Goal: Information Seeking & Learning: Learn about a topic

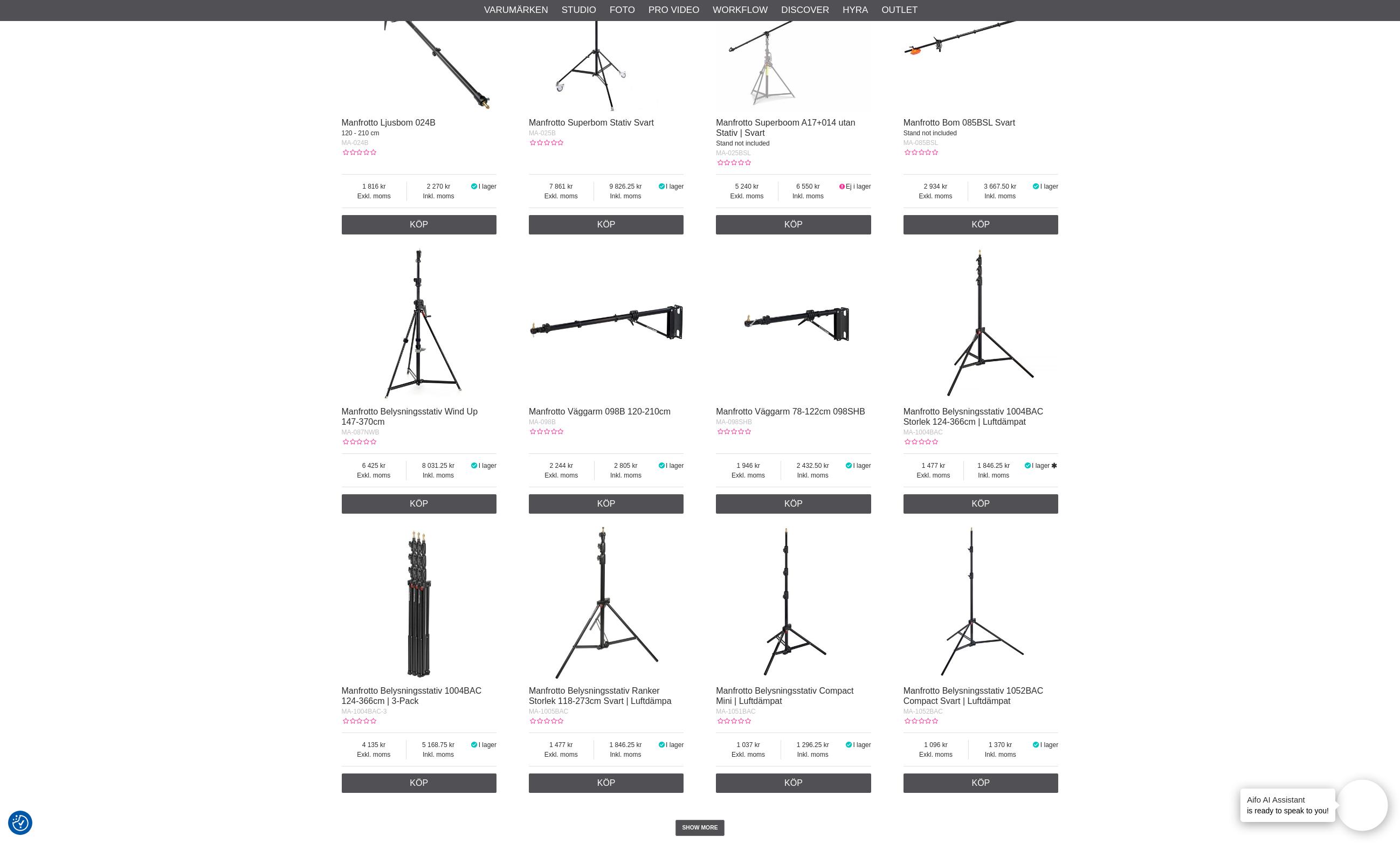
scroll to position [2003, 0]
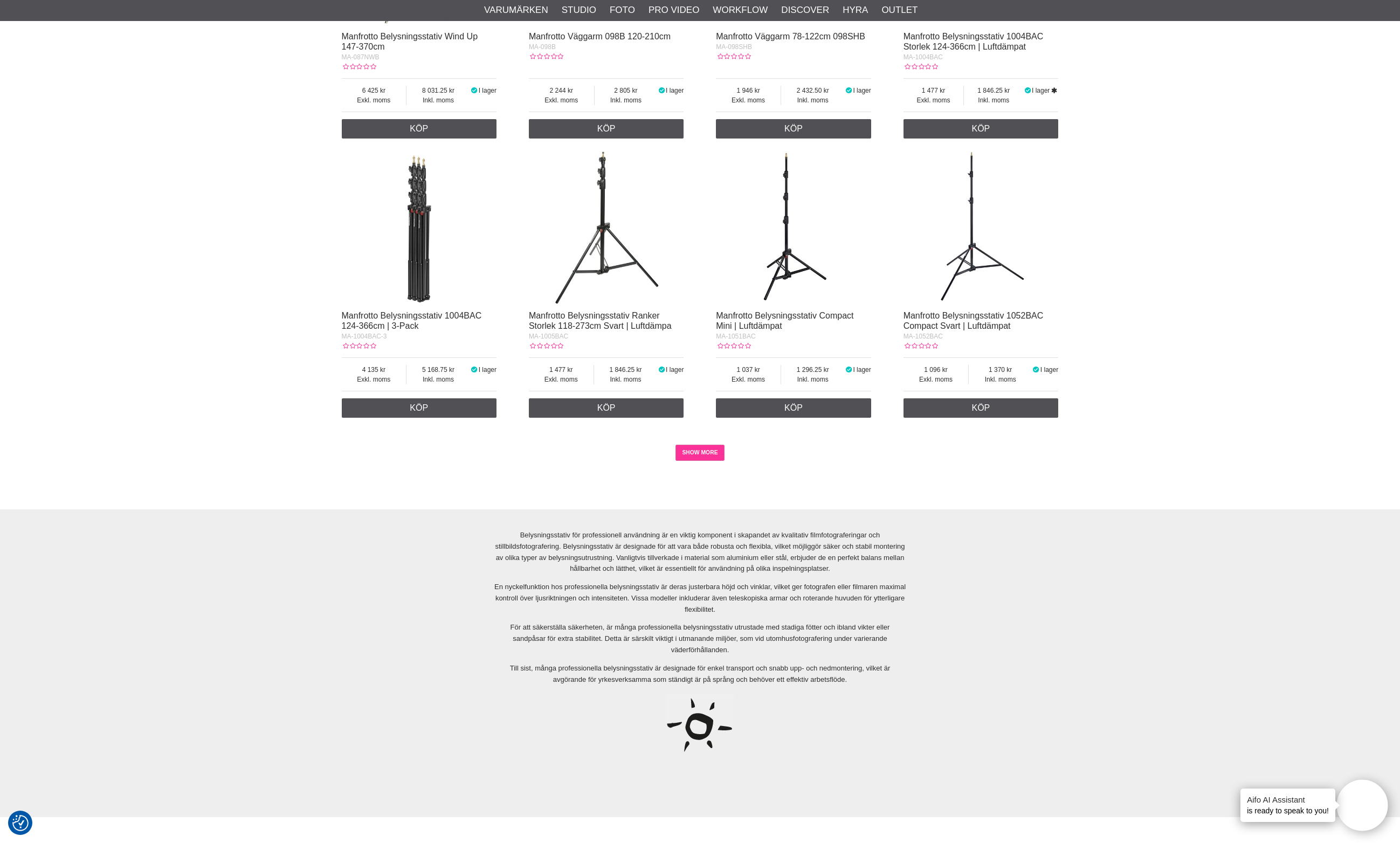
click at [698, 453] on link "SHOW MORE" at bounding box center [700, 452] width 49 height 16
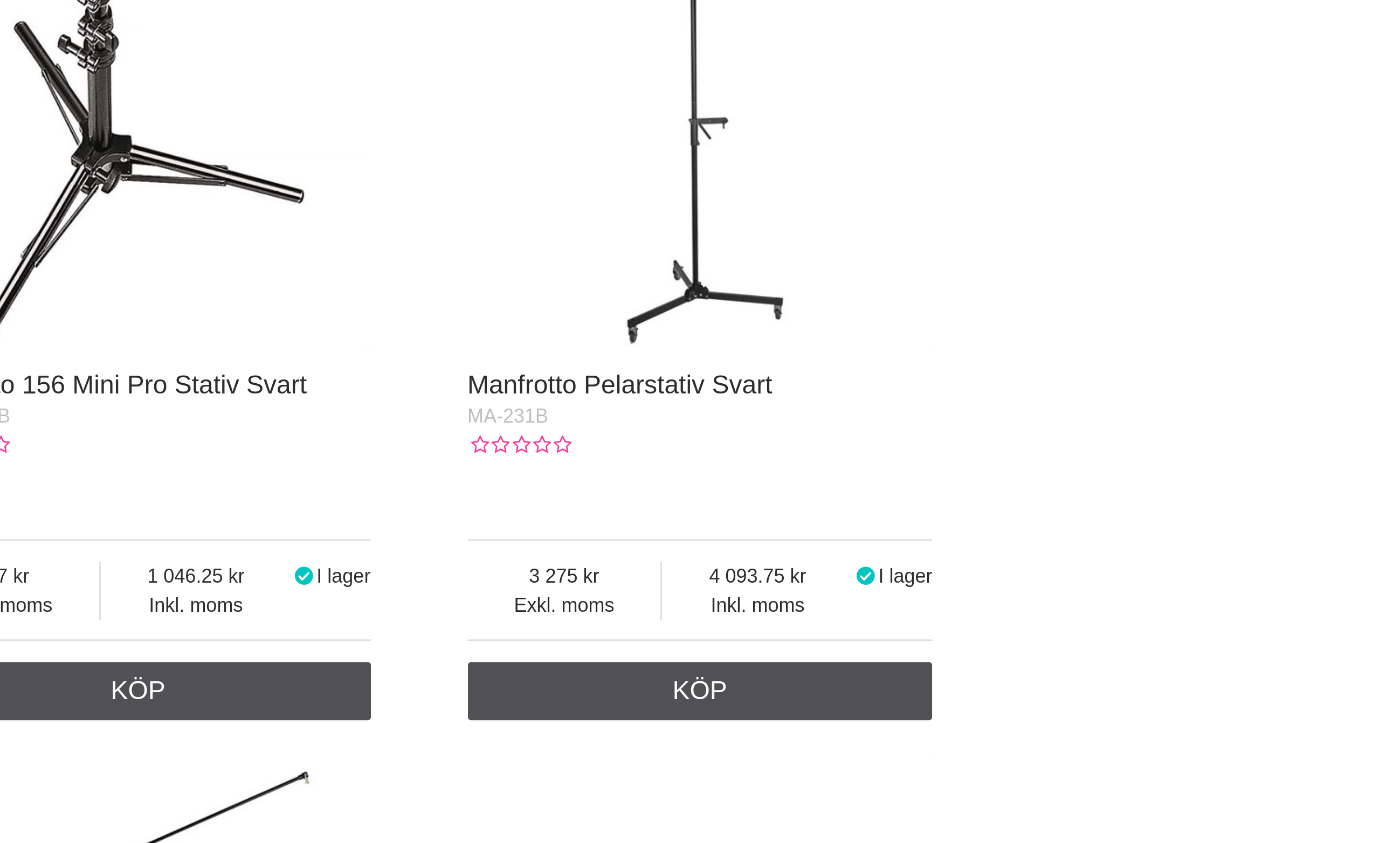
scroll to position [2132, 0]
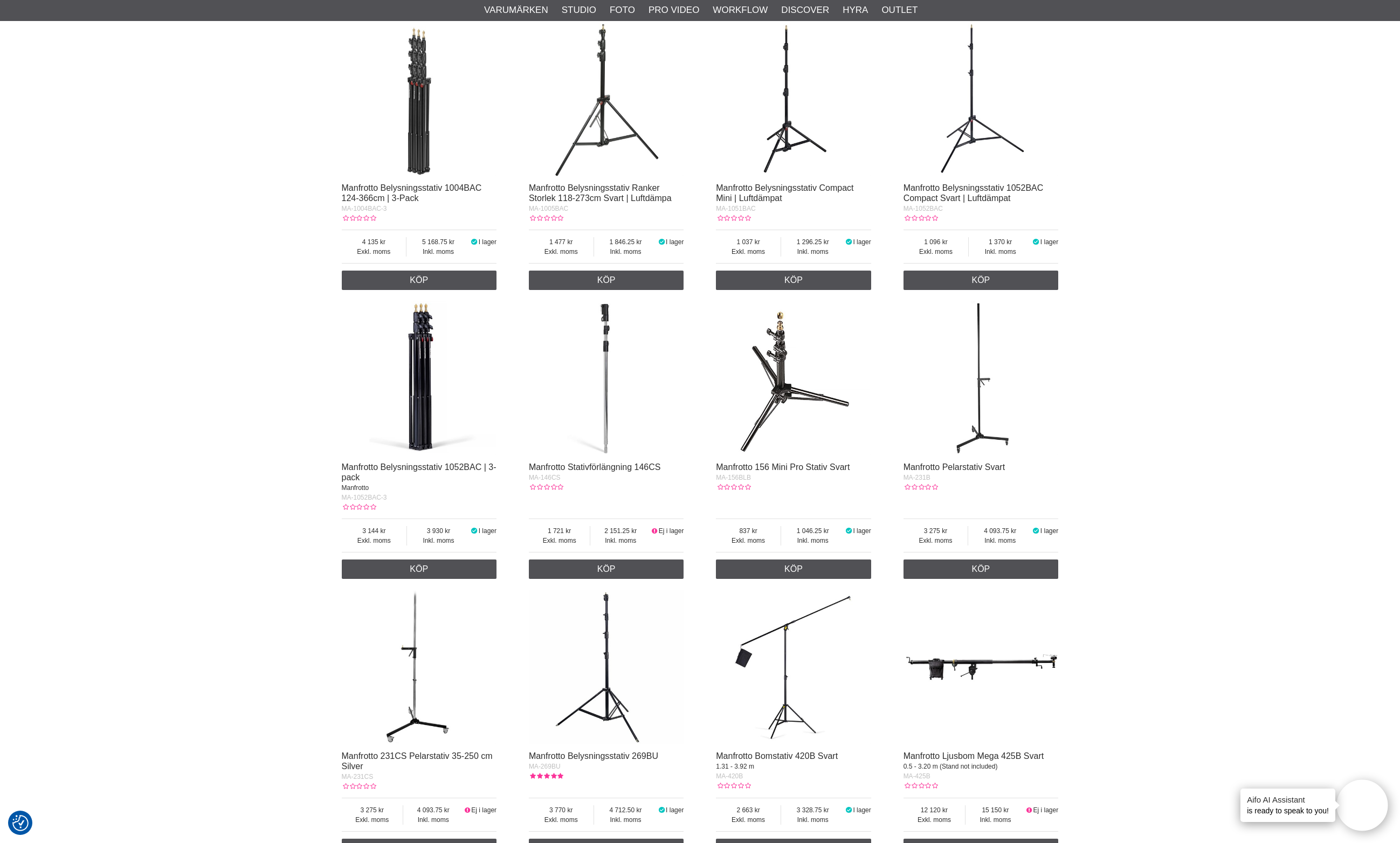
click at [980, 394] on img at bounding box center [981, 378] width 156 height 156
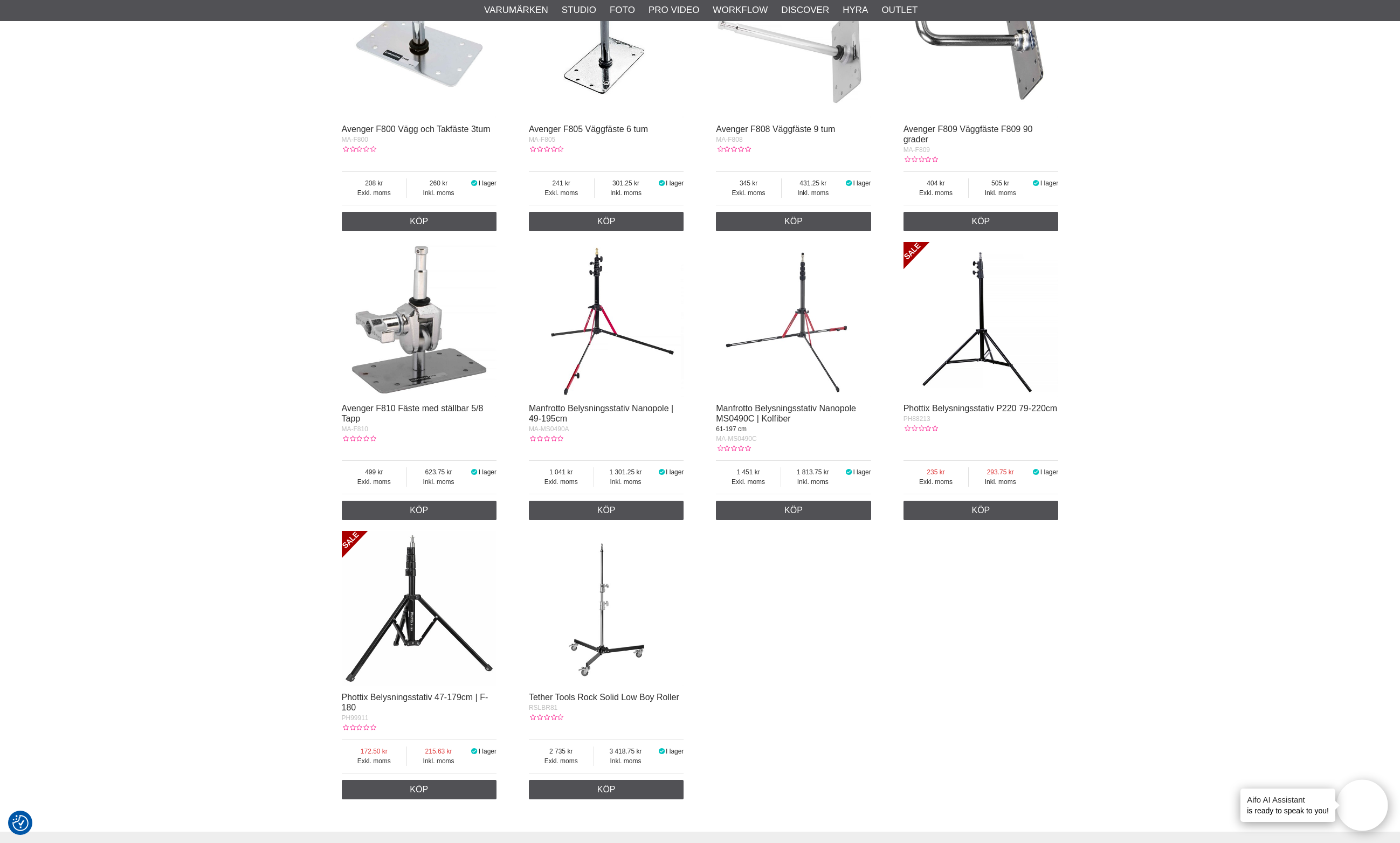
scroll to position [5600, 0]
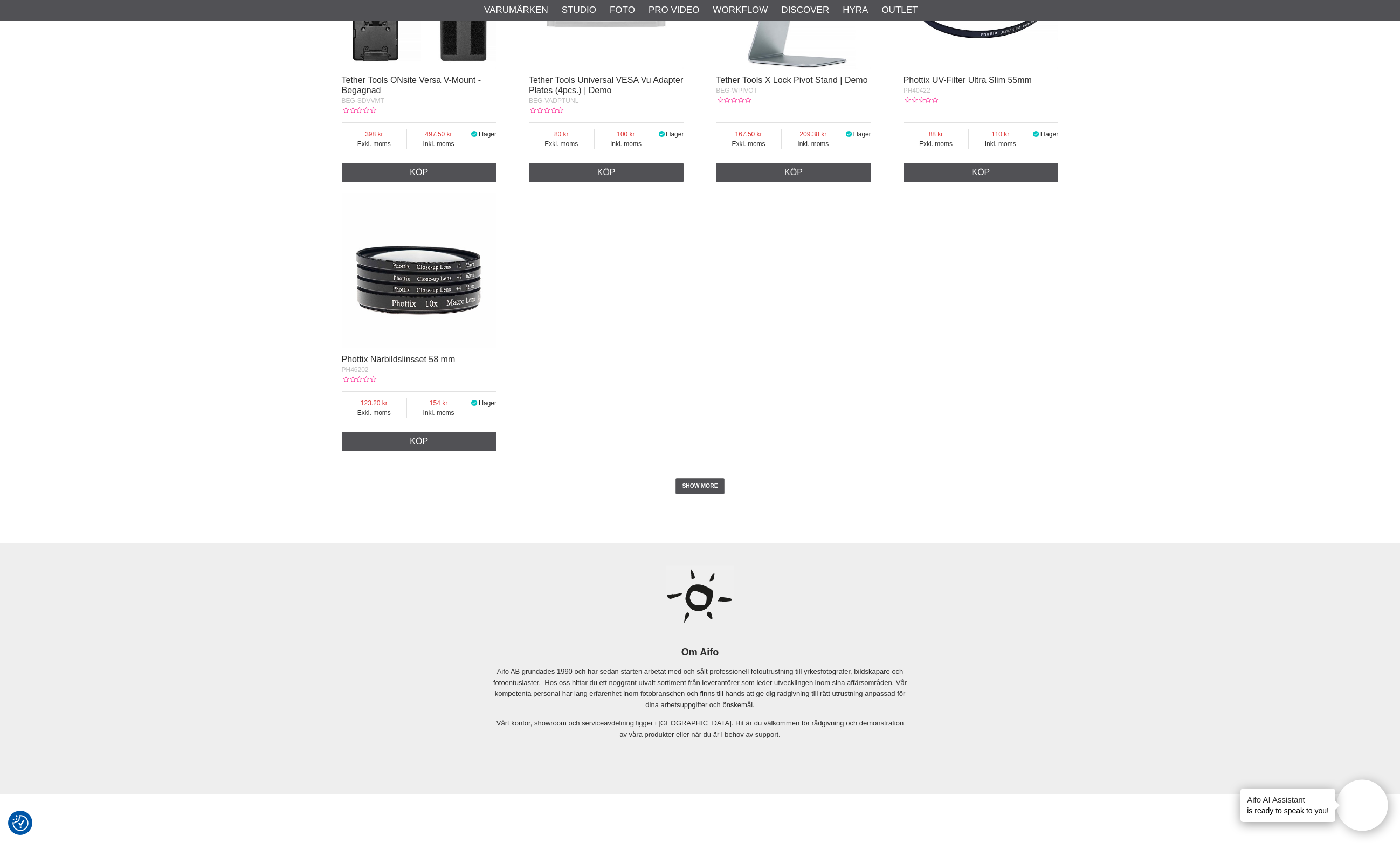
scroll to position [1912, 0]
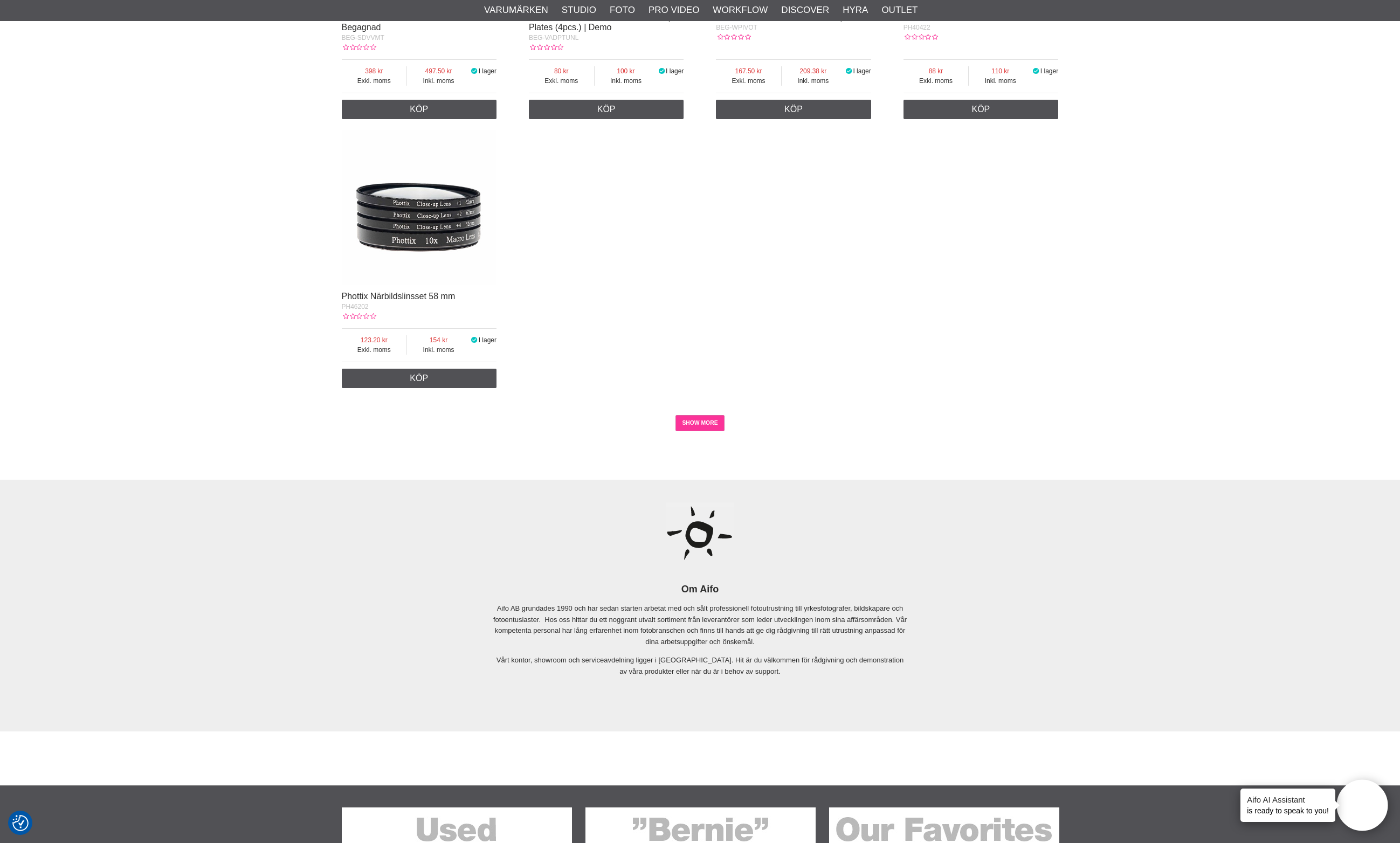
click at [698, 424] on link "SHOW MORE" at bounding box center [700, 422] width 49 height 16
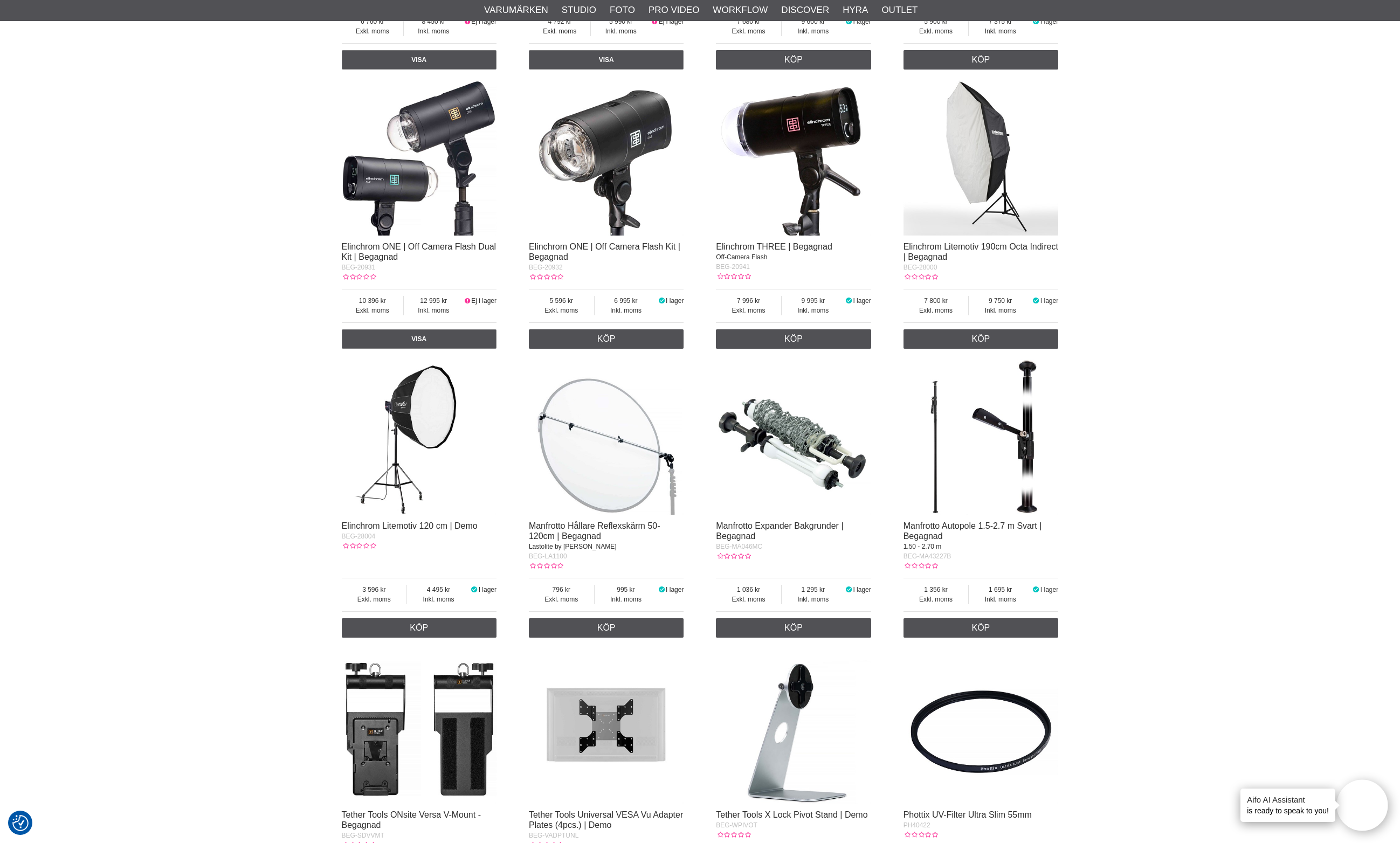
scroll to position [1088, 0]
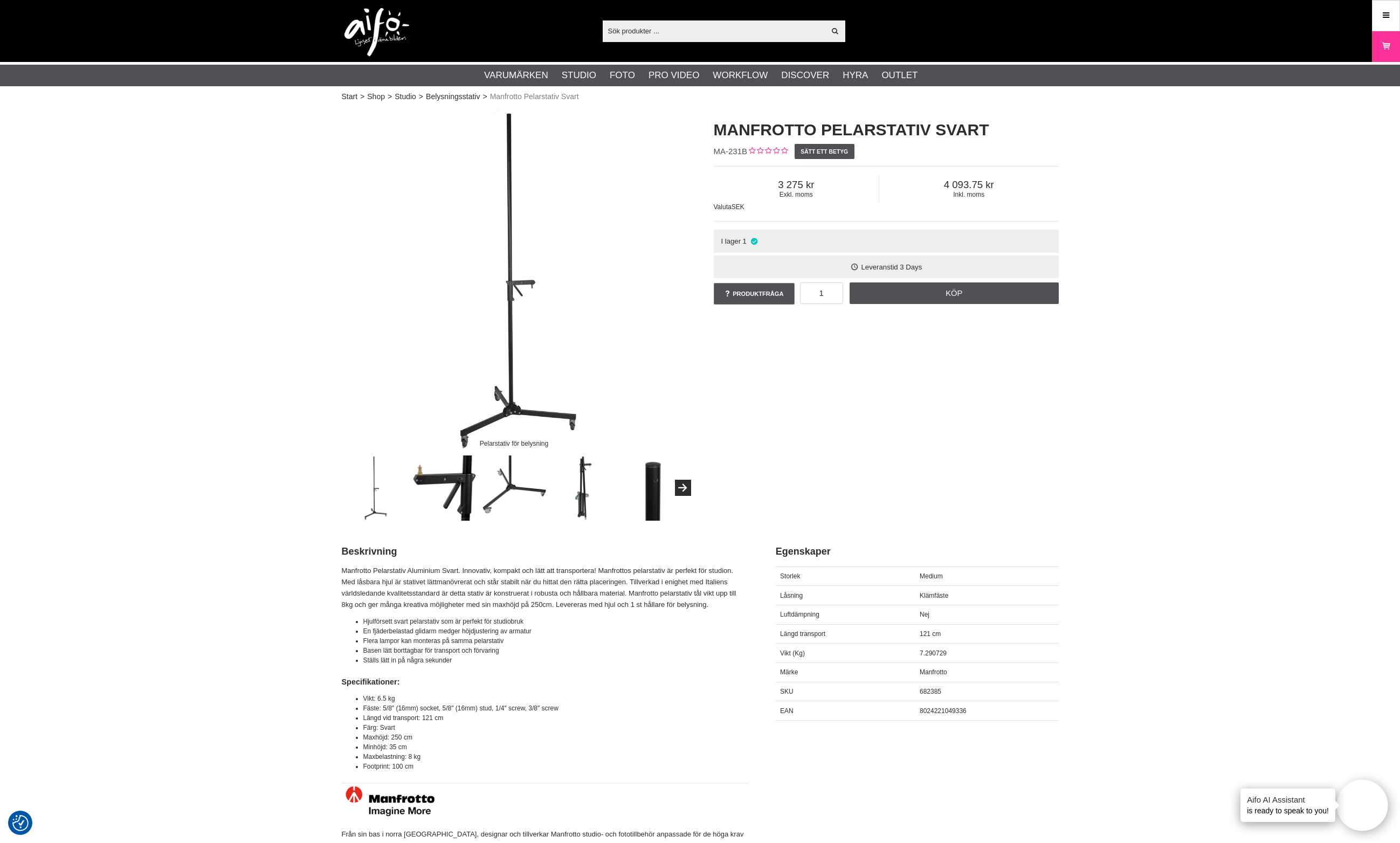
click at [512, 339] on img at bounding box center [514, 280] width 345 height 345
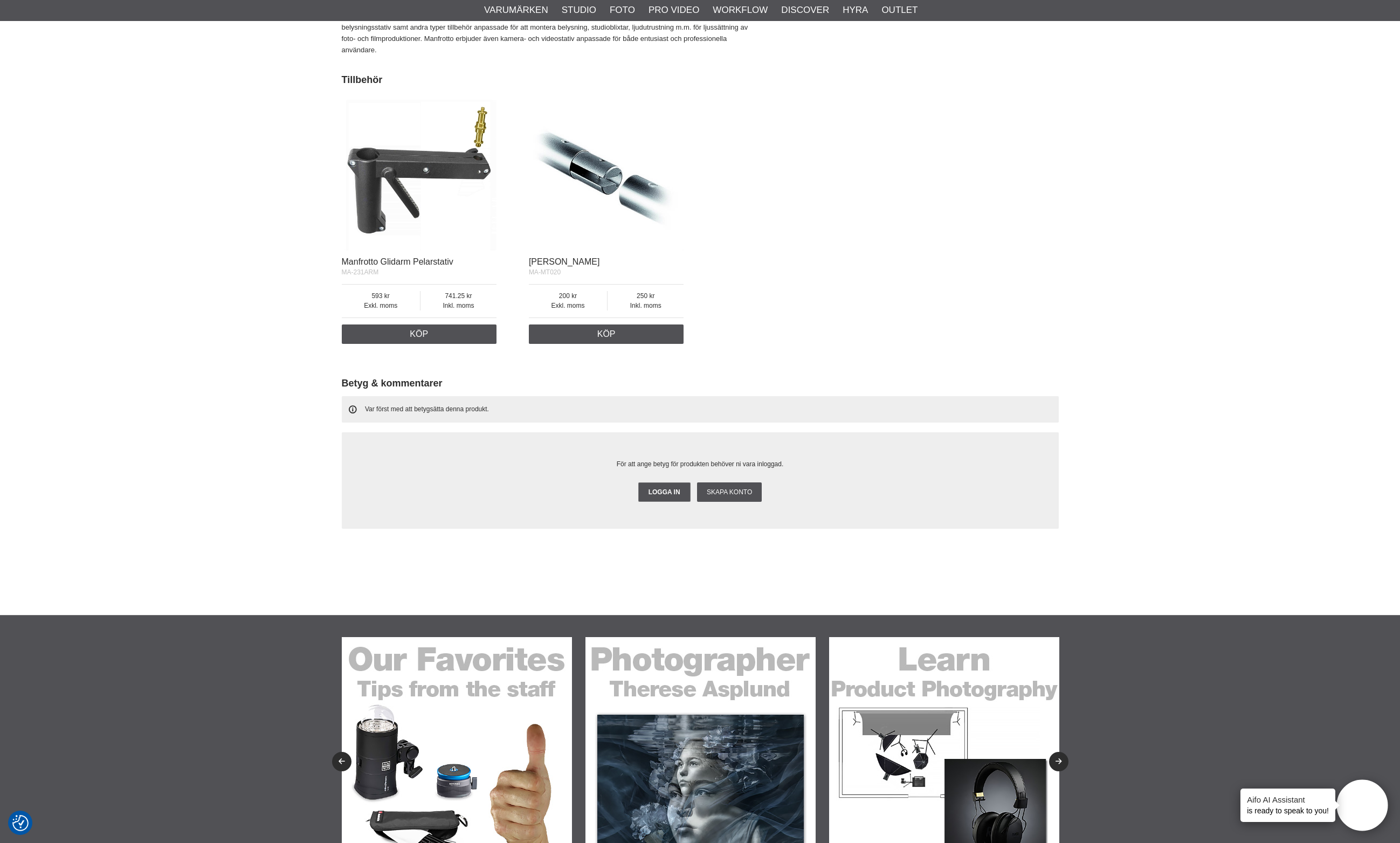
scroll to position [867, 0]
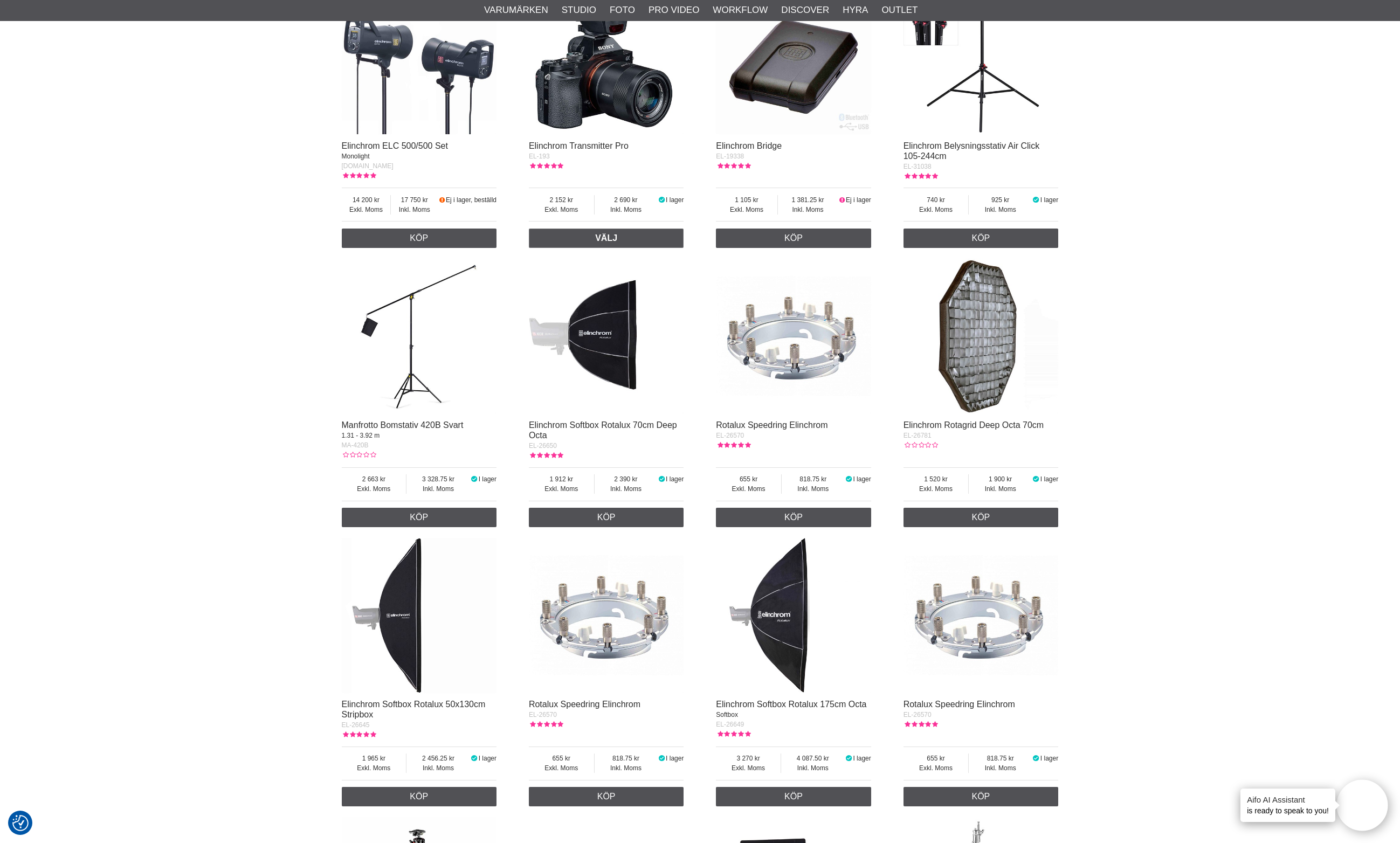
scroll to position [1331, 0]
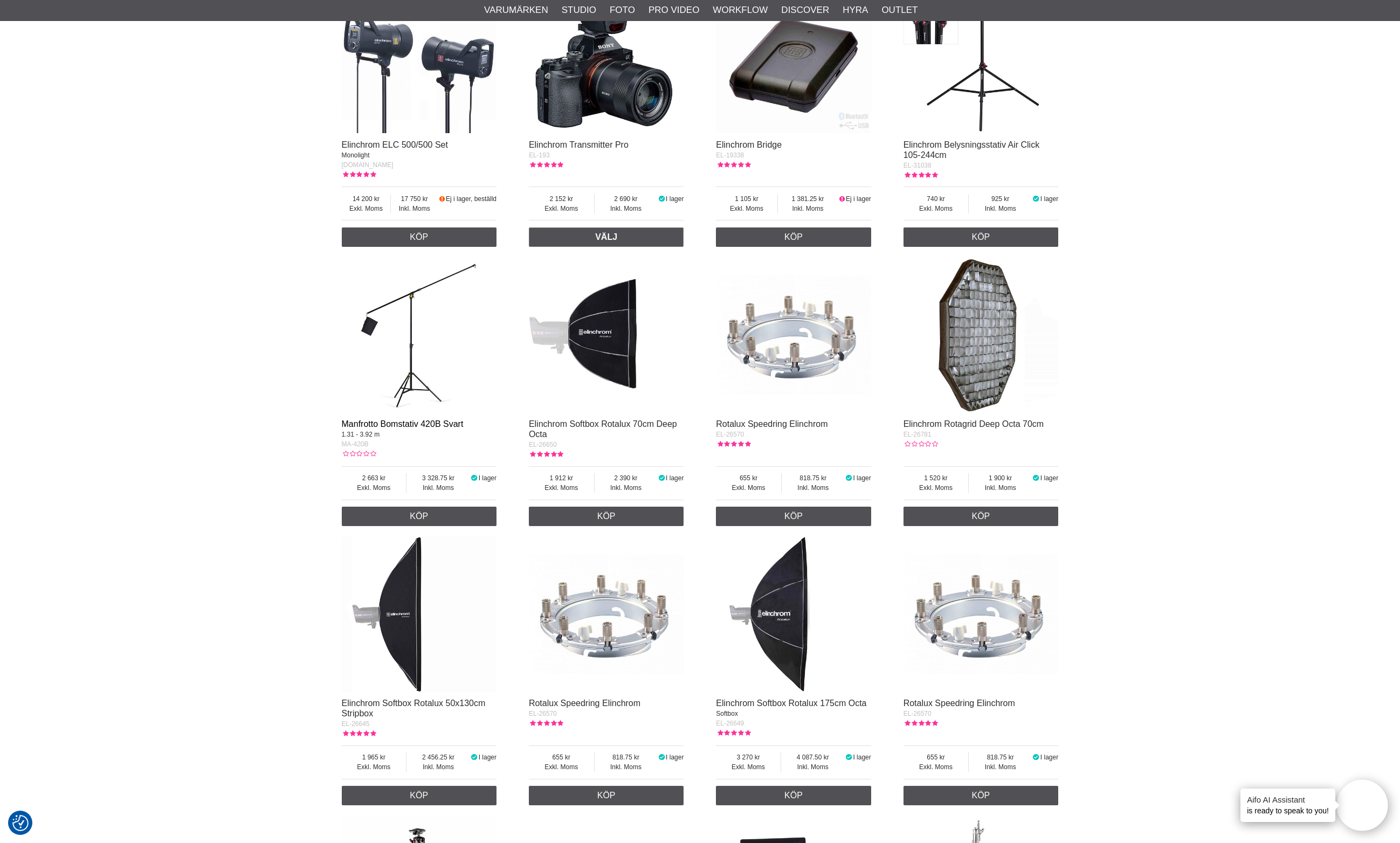
click at [411, 420] on link "Manfrotto Bomstativ 420B Svart" at bounding box center [403, 423] width 122 height 9
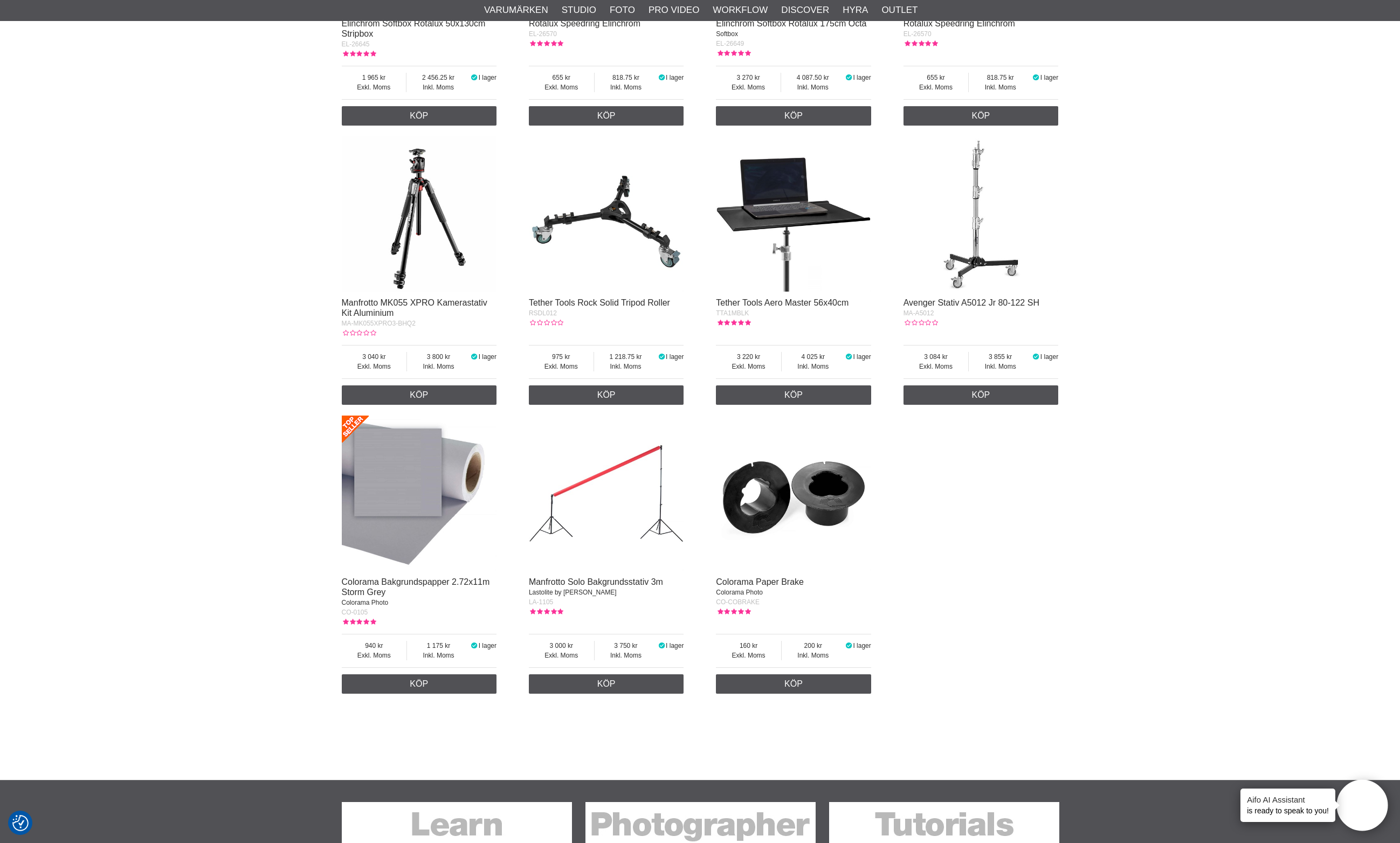
scroll to position [2057, 0]
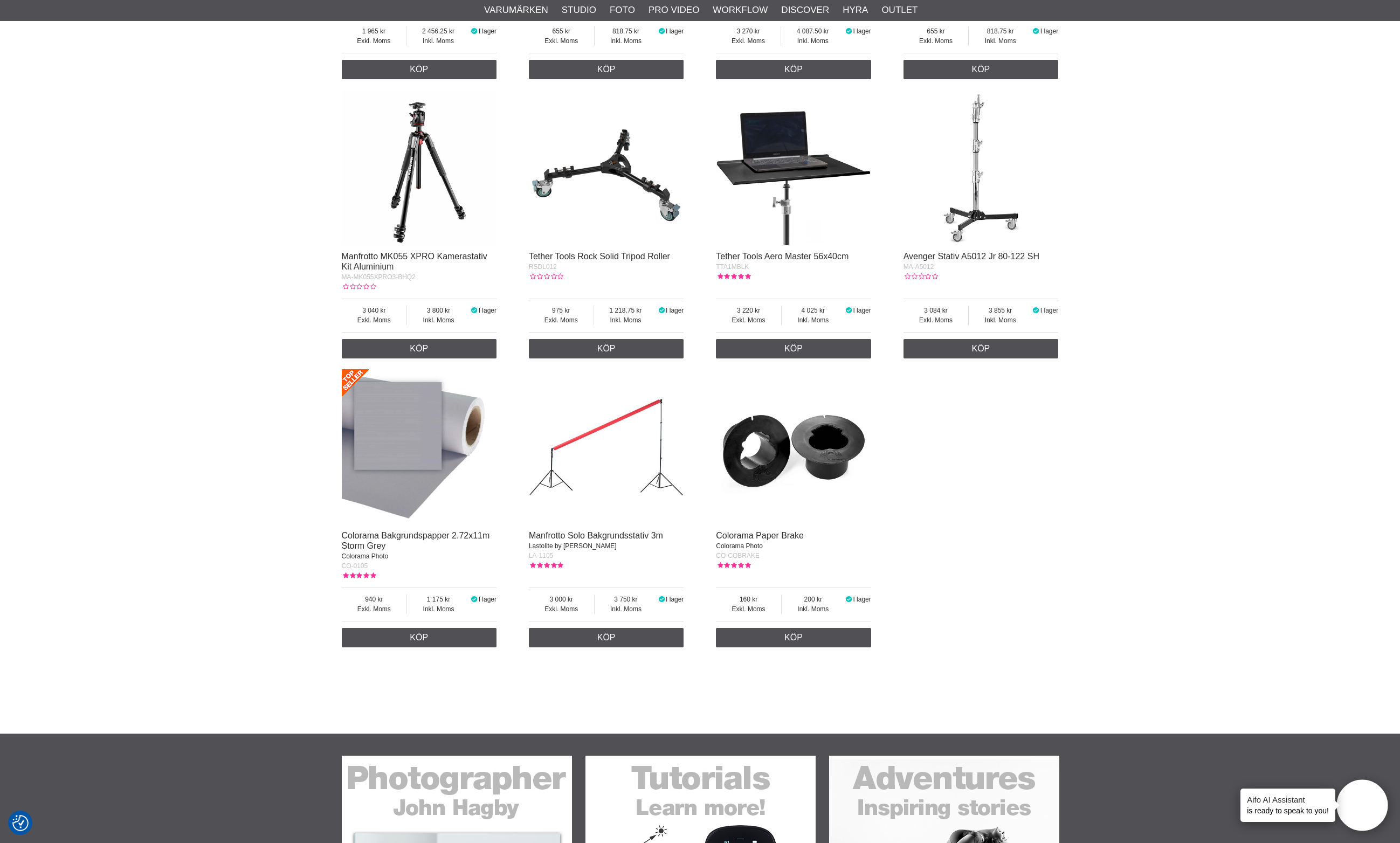
click at [393, 444] on img at bounding box center [420, 447] width 156 height 156
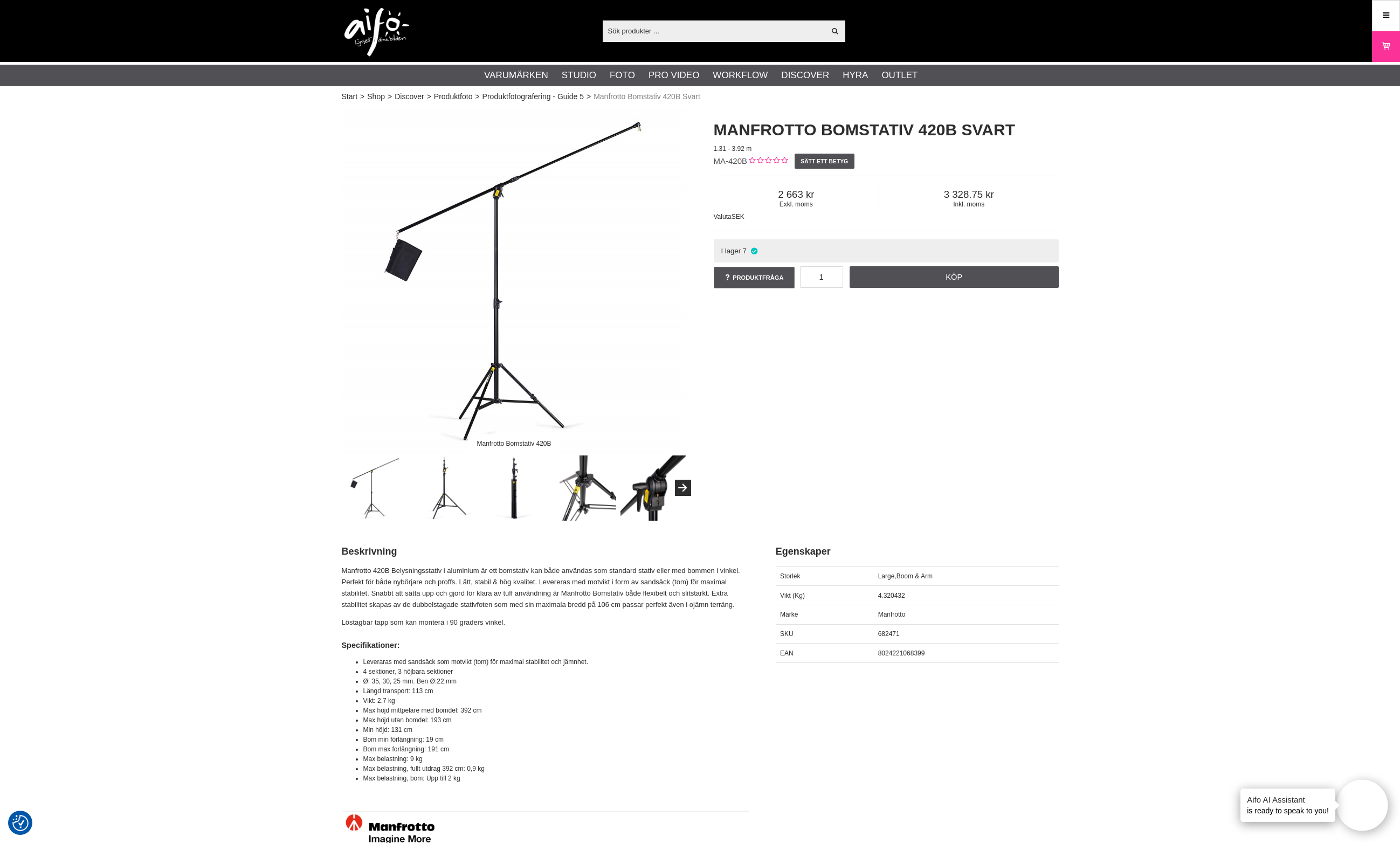
click at [456, 487] on img at bounding box center [444, 487] width 65 height 65
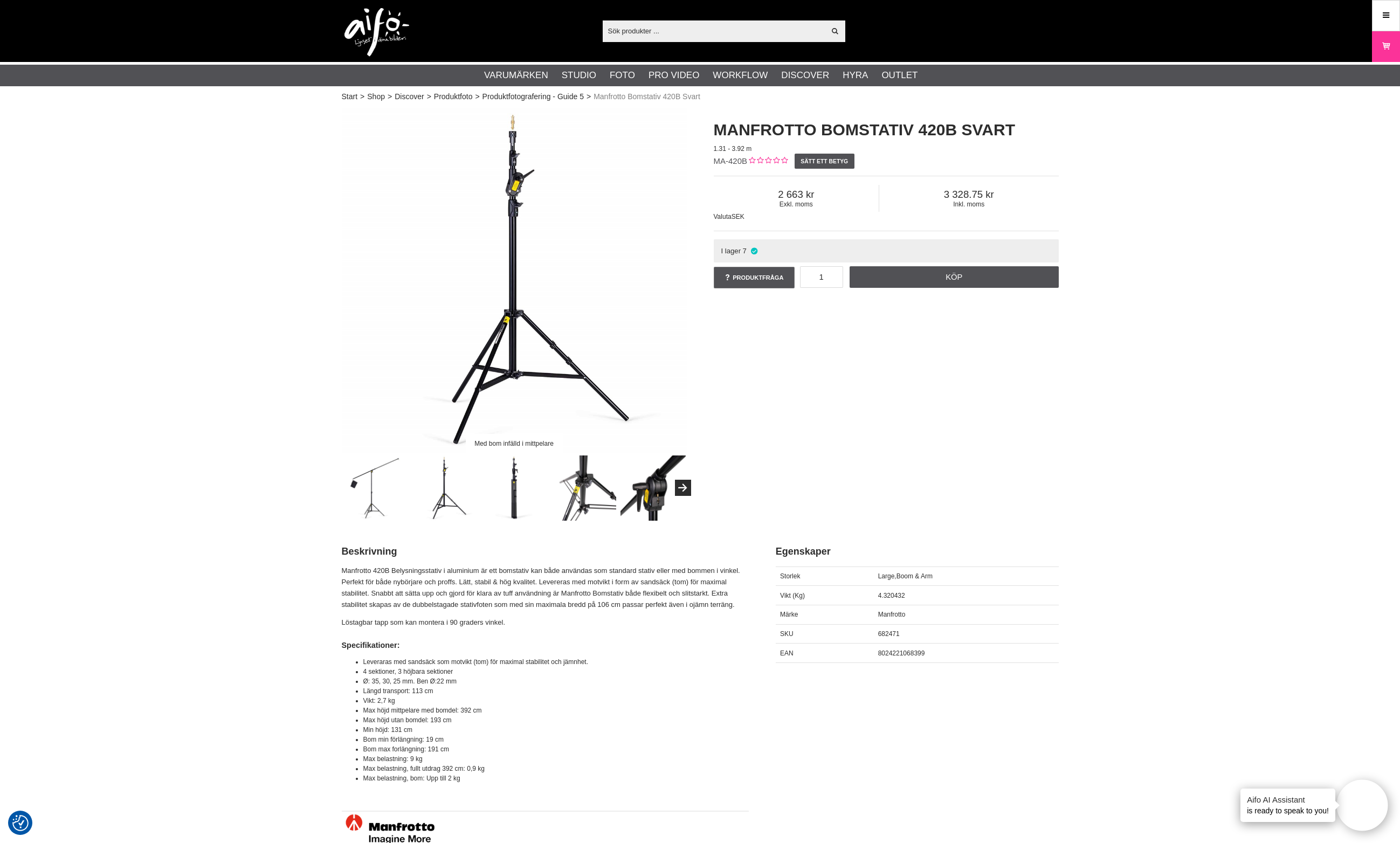
click at [497, 490] on img at bounding box center [513, 487] width 65 height 65
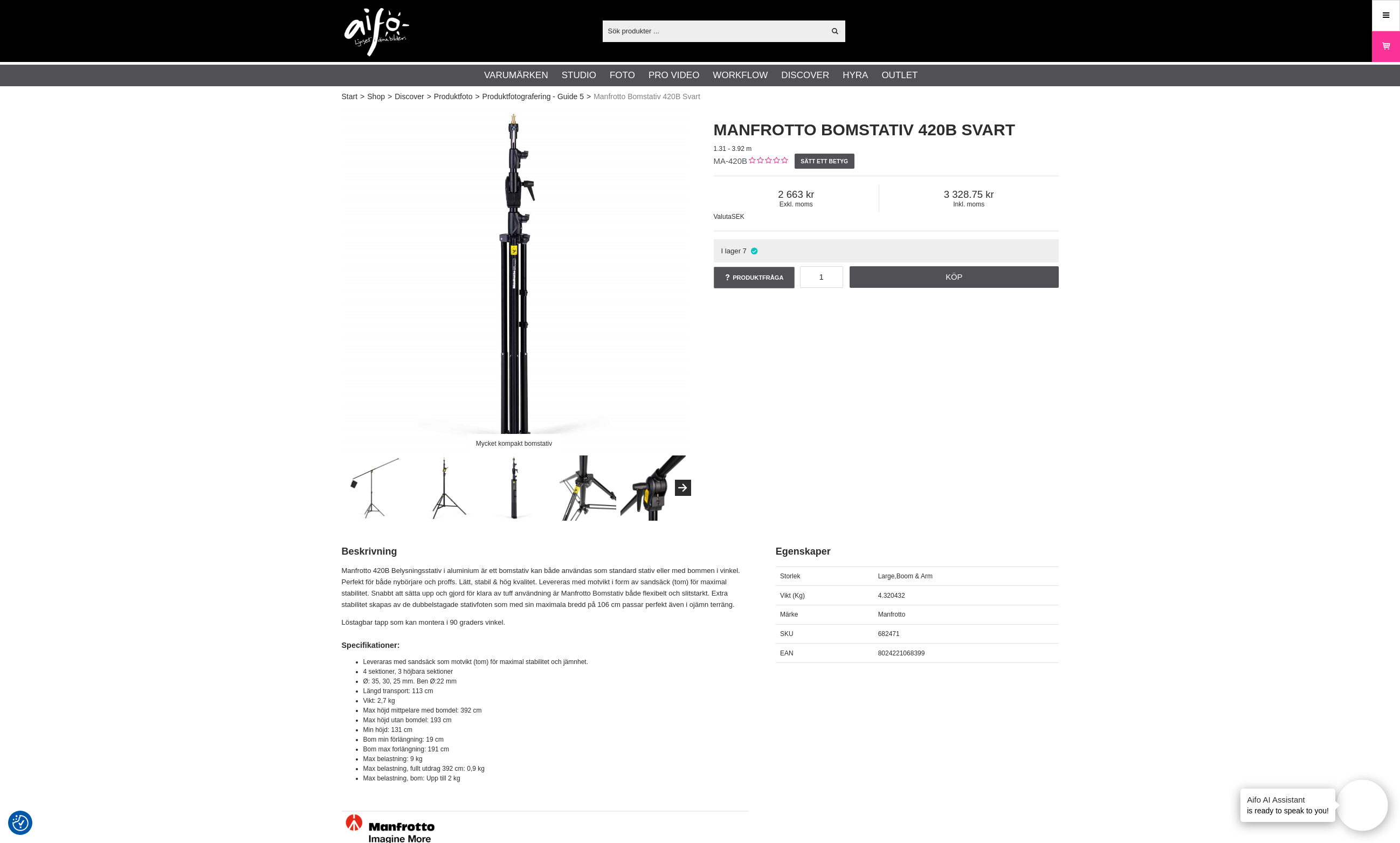
click at [553, 490] on img at bounding box center [583, 487] width 65 height 65
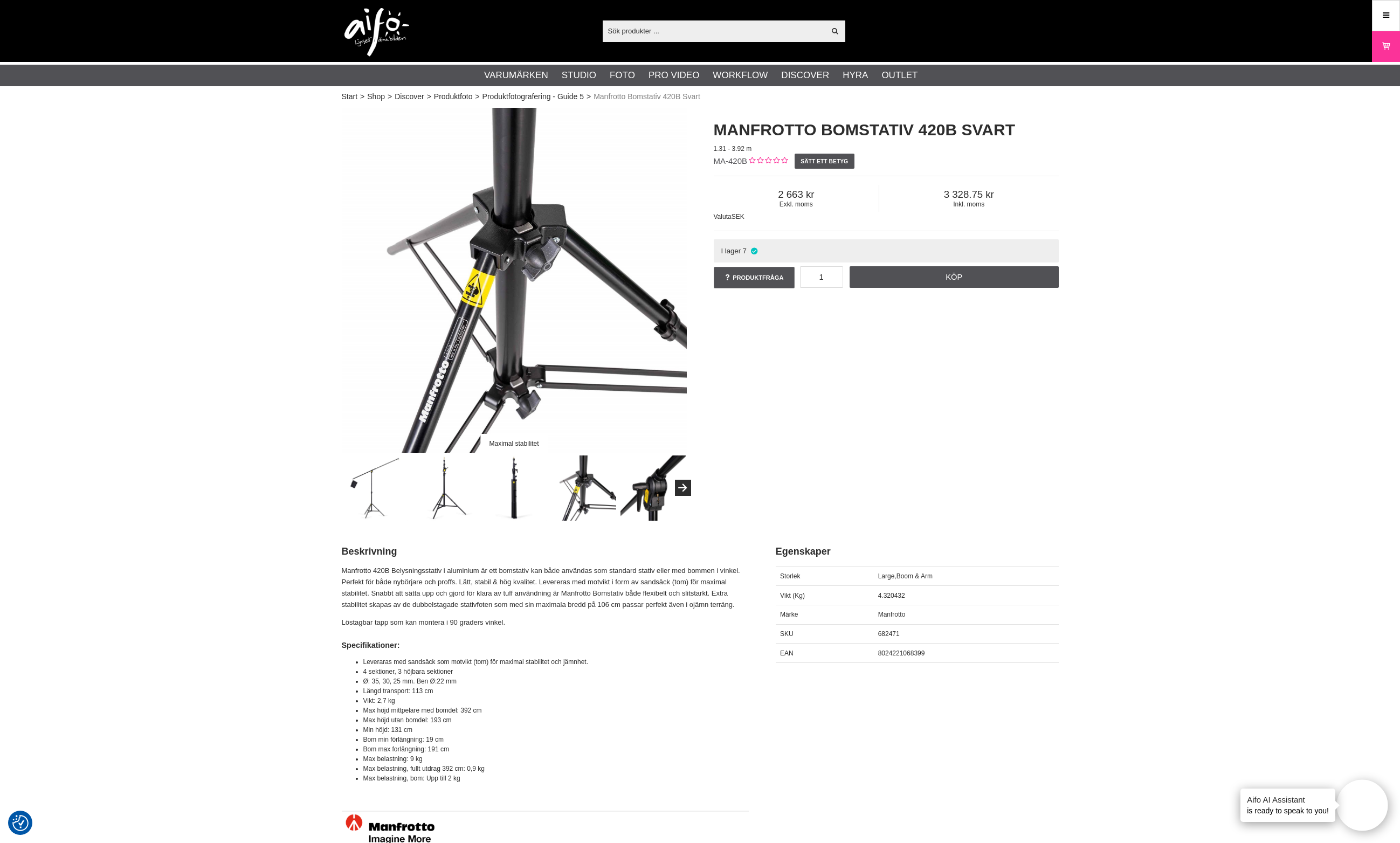
click at [606, 491] on img at bounding box center [583, 487] width 65 height 65
click at [649, 493] on img at bounding box center [653, 487] width 65 height 65
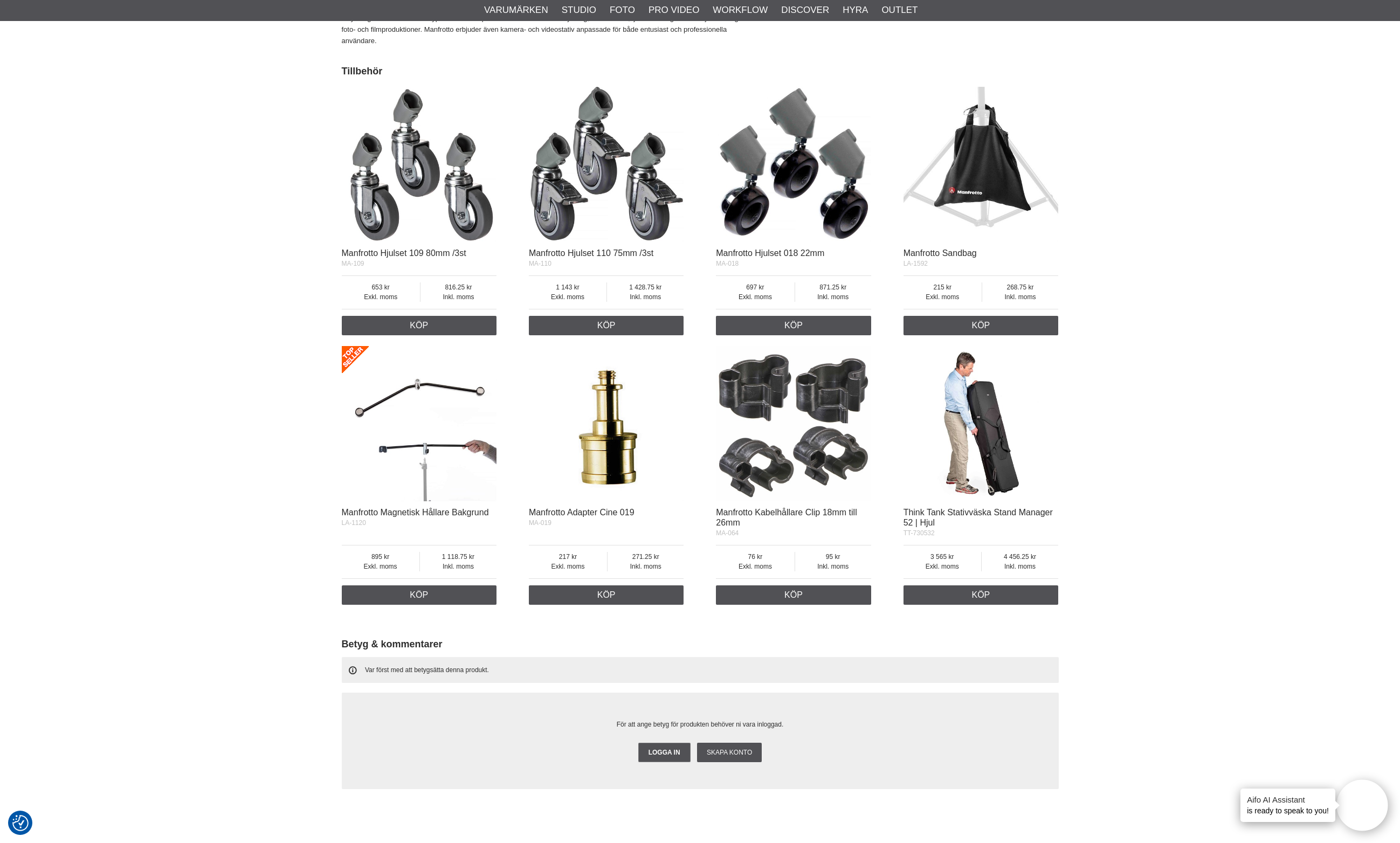
scroll to position [1063, 0]
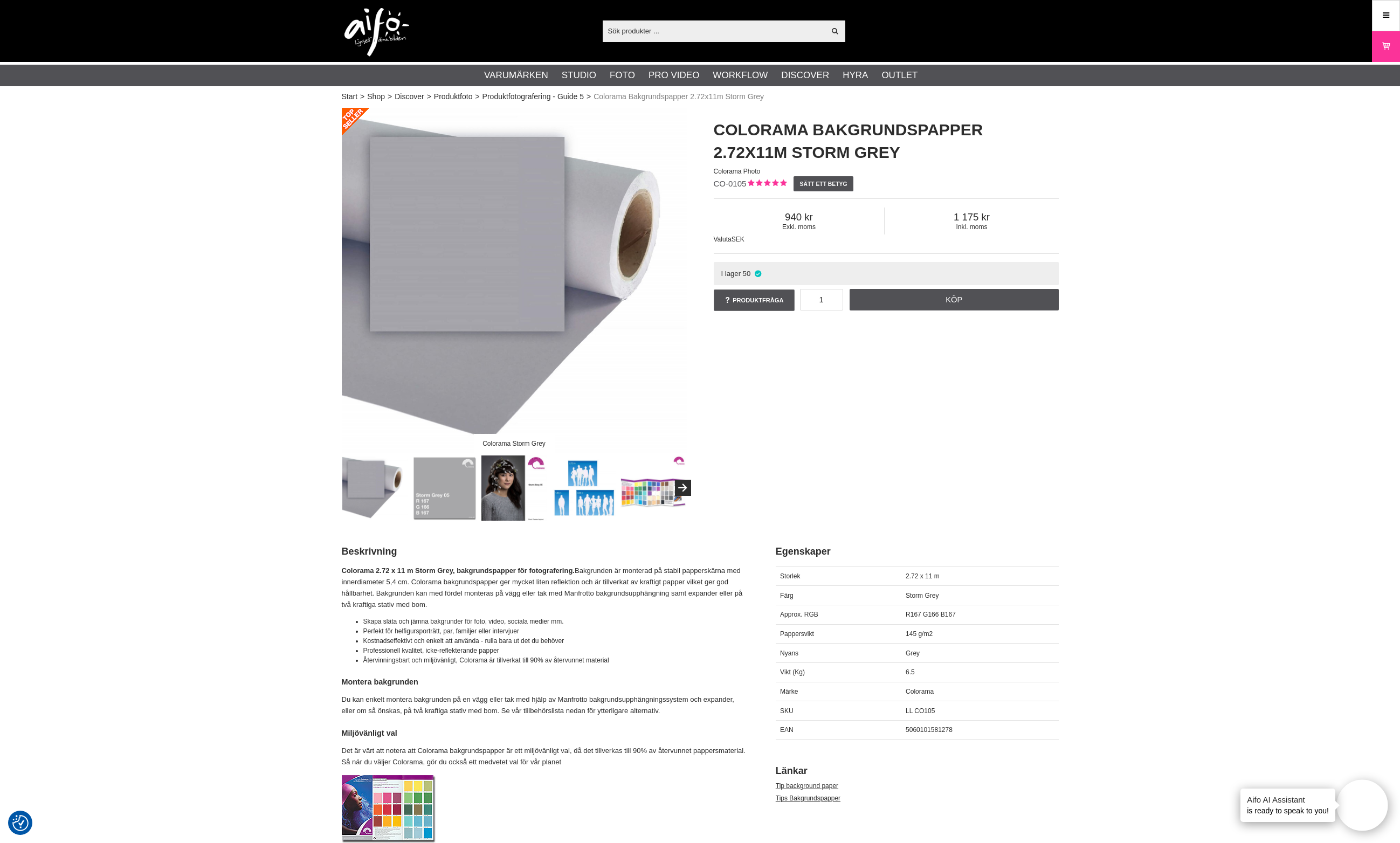
click at [511, 492] on img at bounding box center [513, 487] width 65 height 65
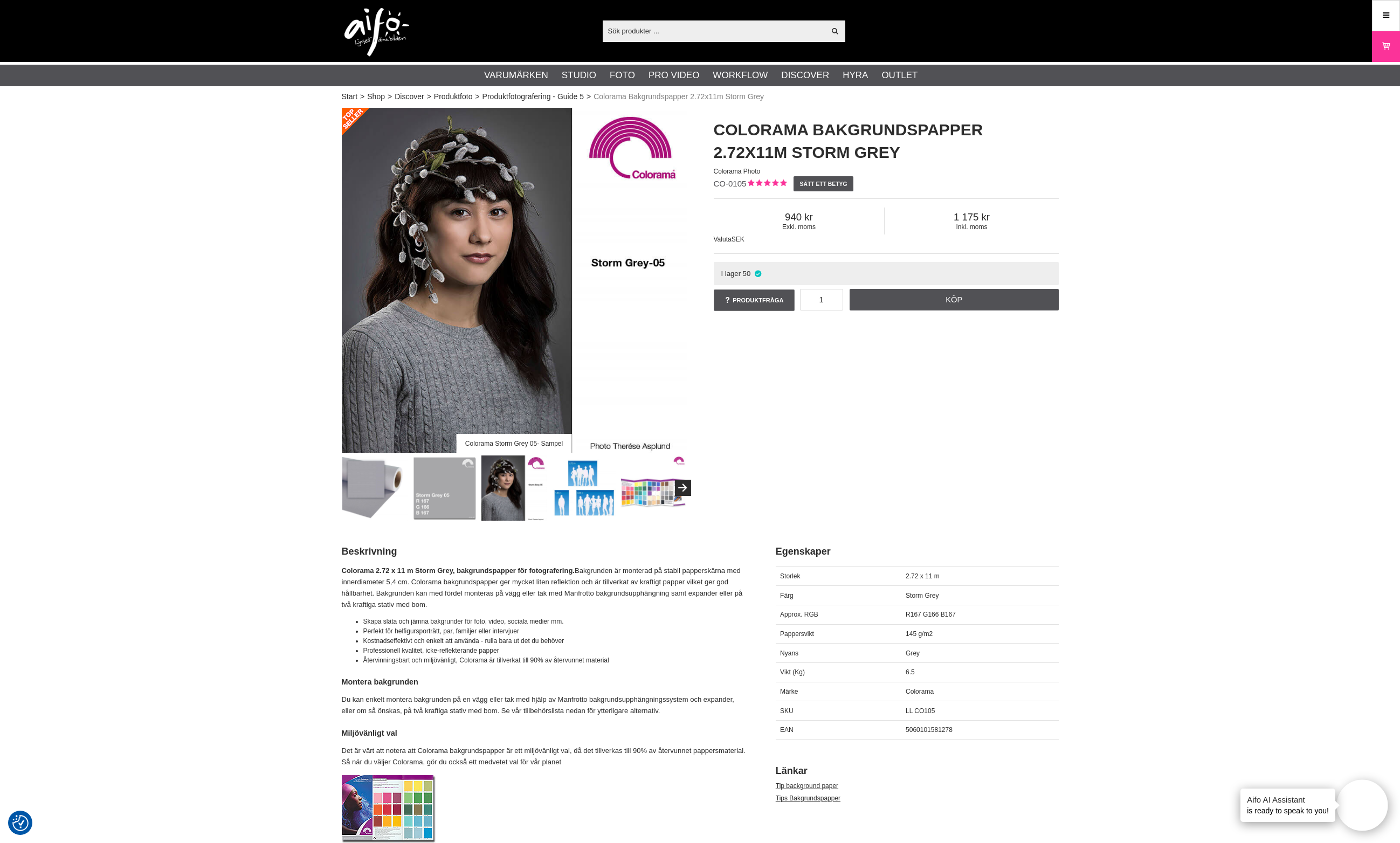
click at [554, 490] on img at bounding box center [583, 487] width 65 height 65
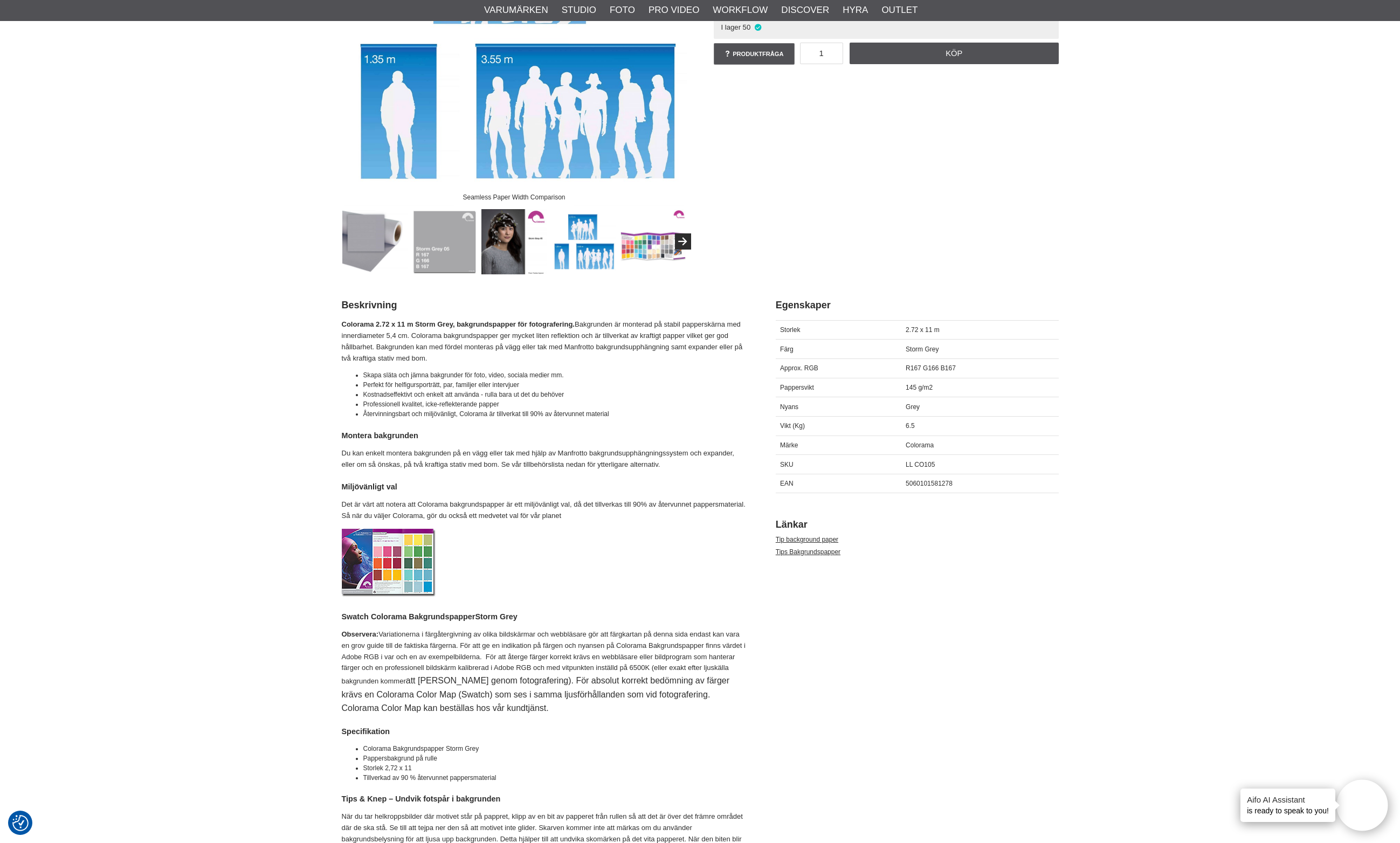
scroll to position [273, 0]
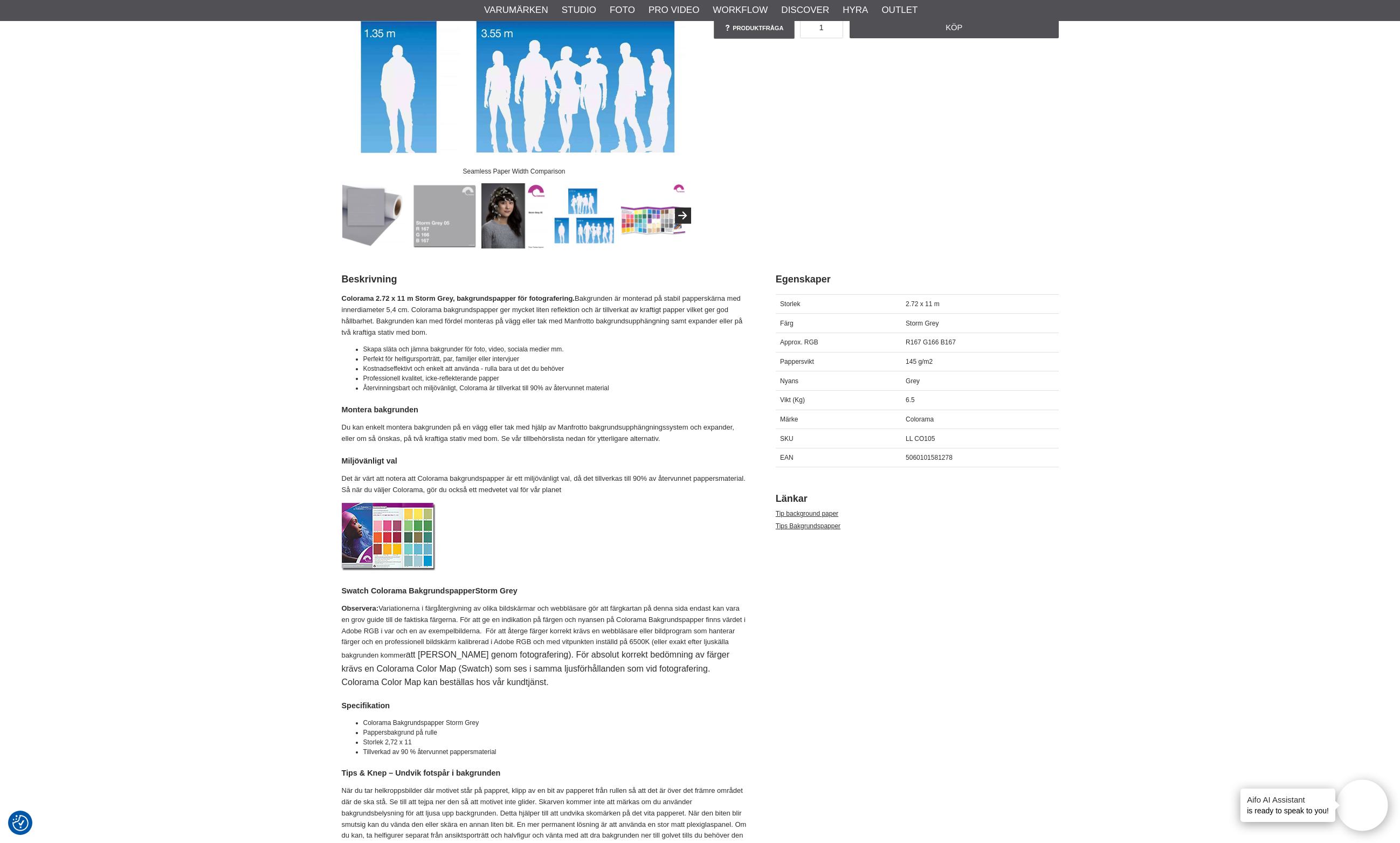
click at [399, 535] on img at bounding box center [390, 537] width 95 height 68
click at [661, 226] on img at bounding box center [653, 216] width 65 height 65
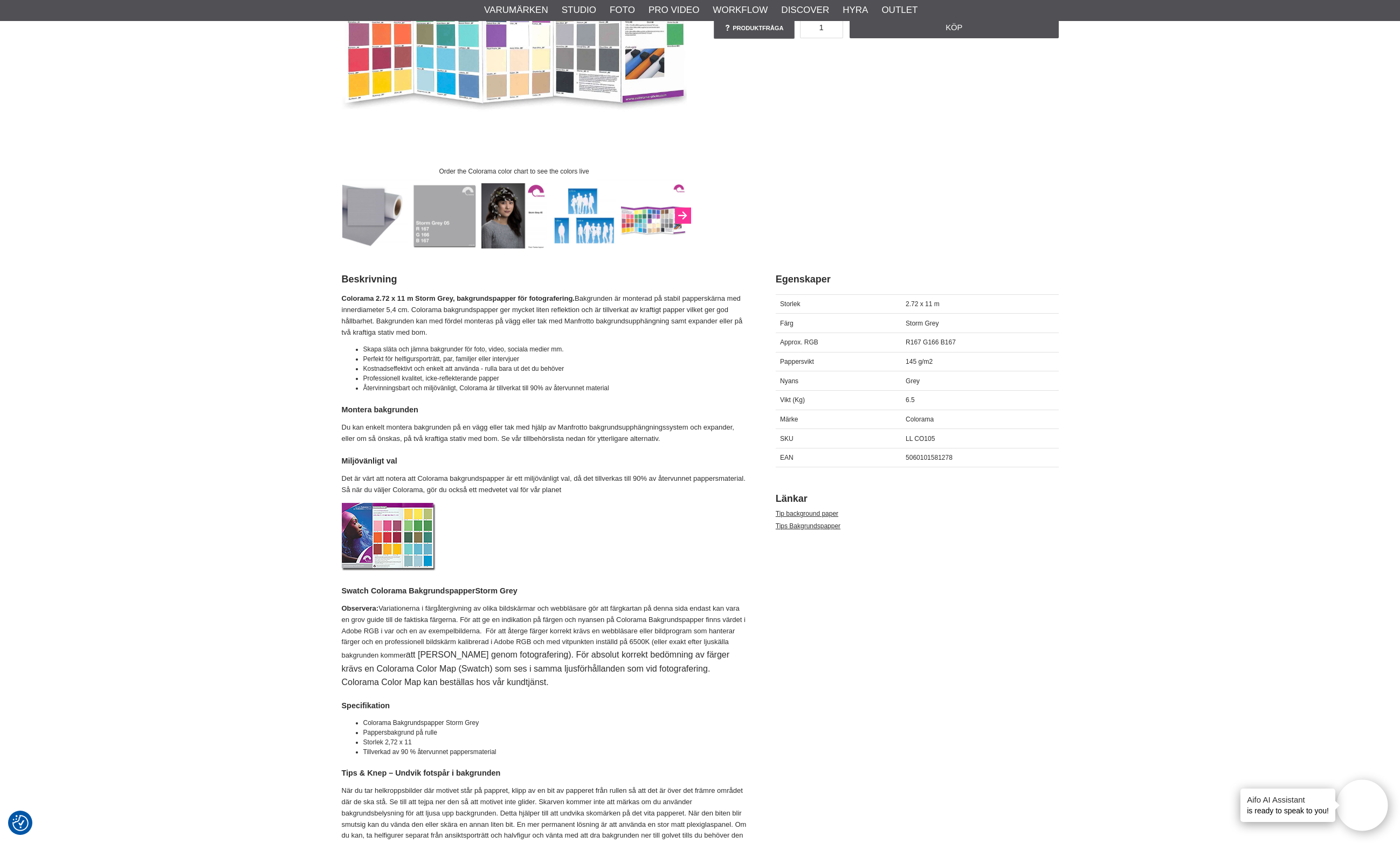
click at [683, 218] on button "Next" at bounding box center [683, 216] width 16 height 16
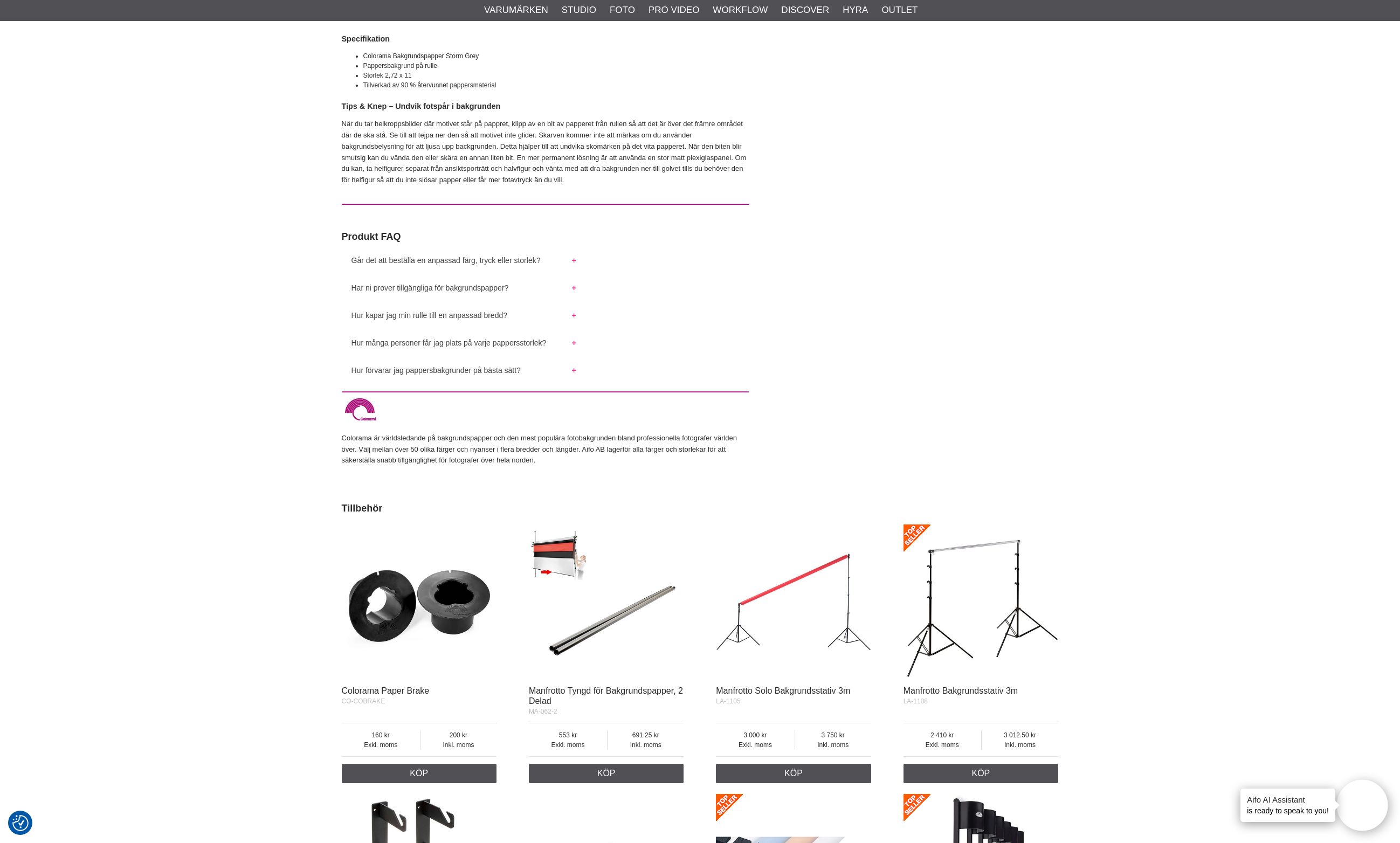
scroll to position [973, 0]
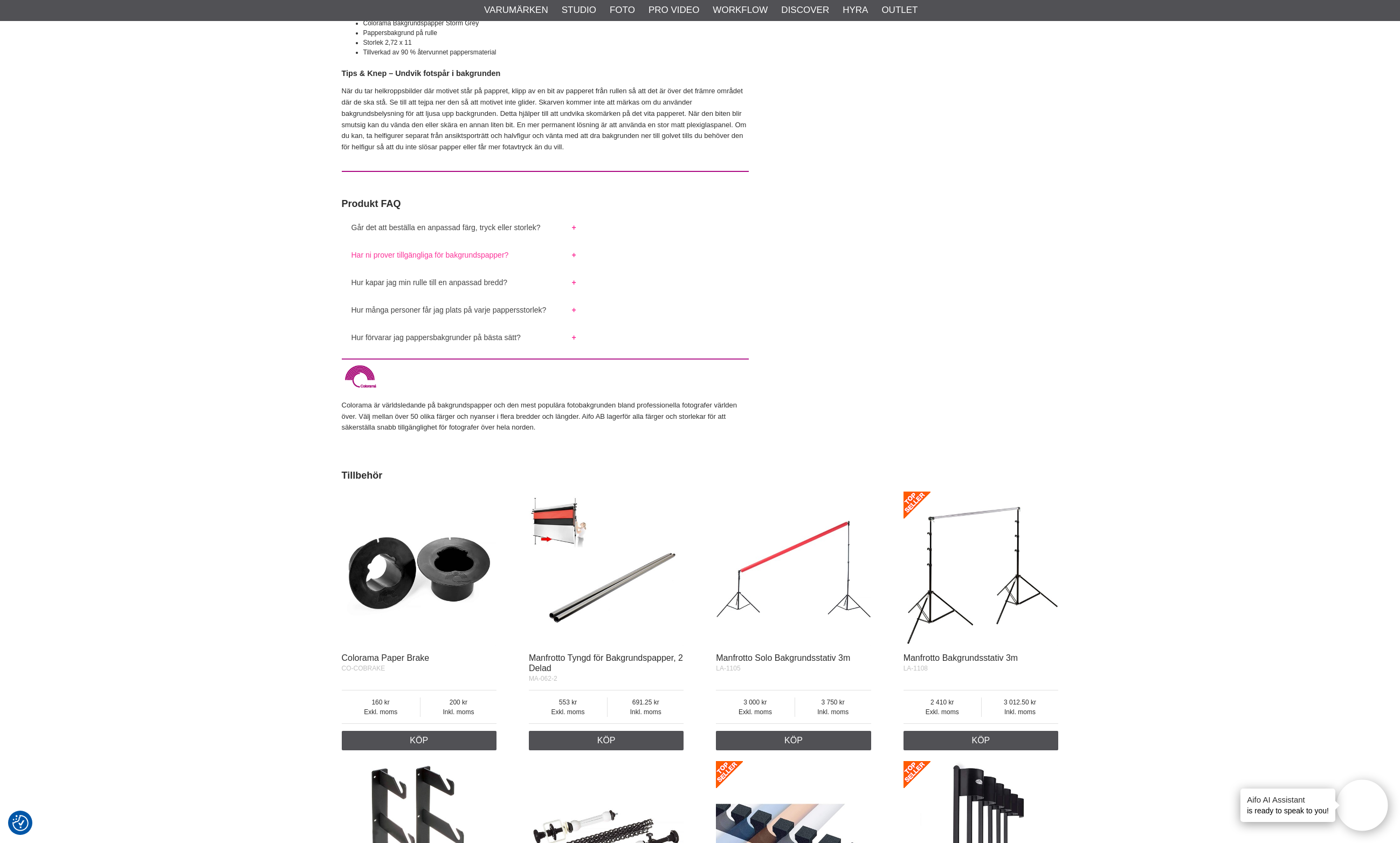
click at [555, 246] on button "Har ni prover tillgängliga för bakgrundspapper?" at bounding box center [464, 252] width 245 height 14
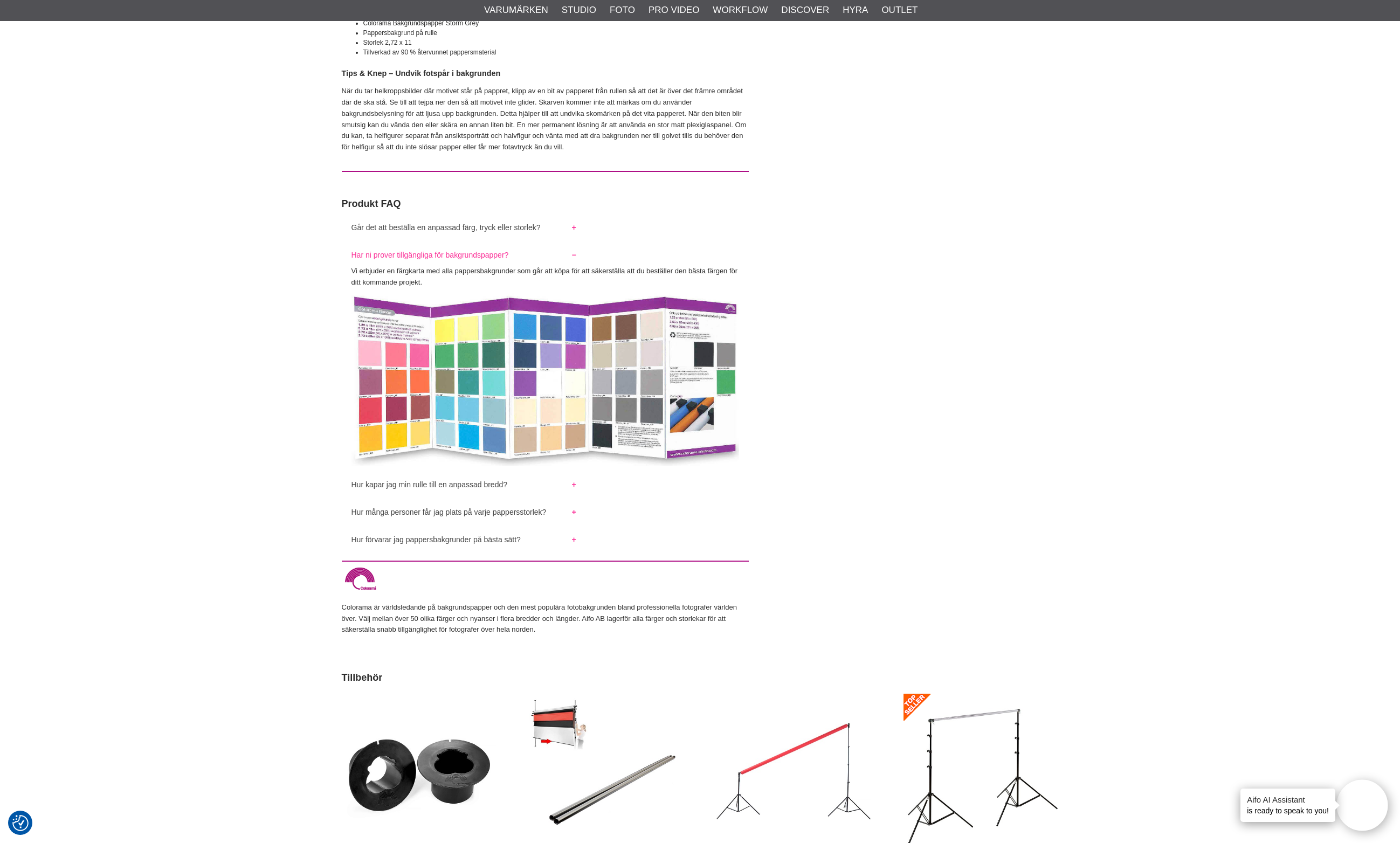
click at [598, 358] on img at bounding box center [545, 376] width 388 height 177
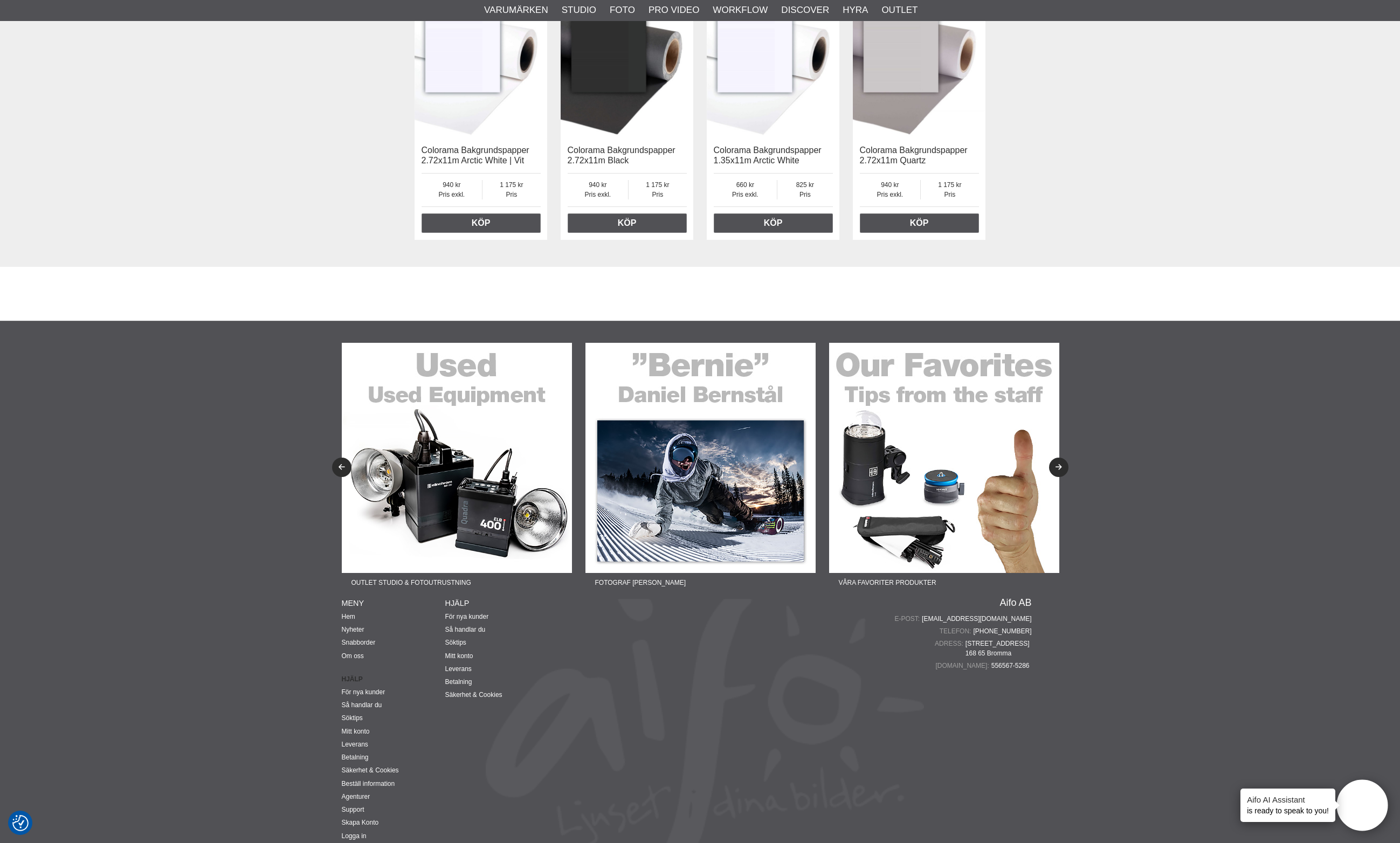
scroll to position [3082, 0]
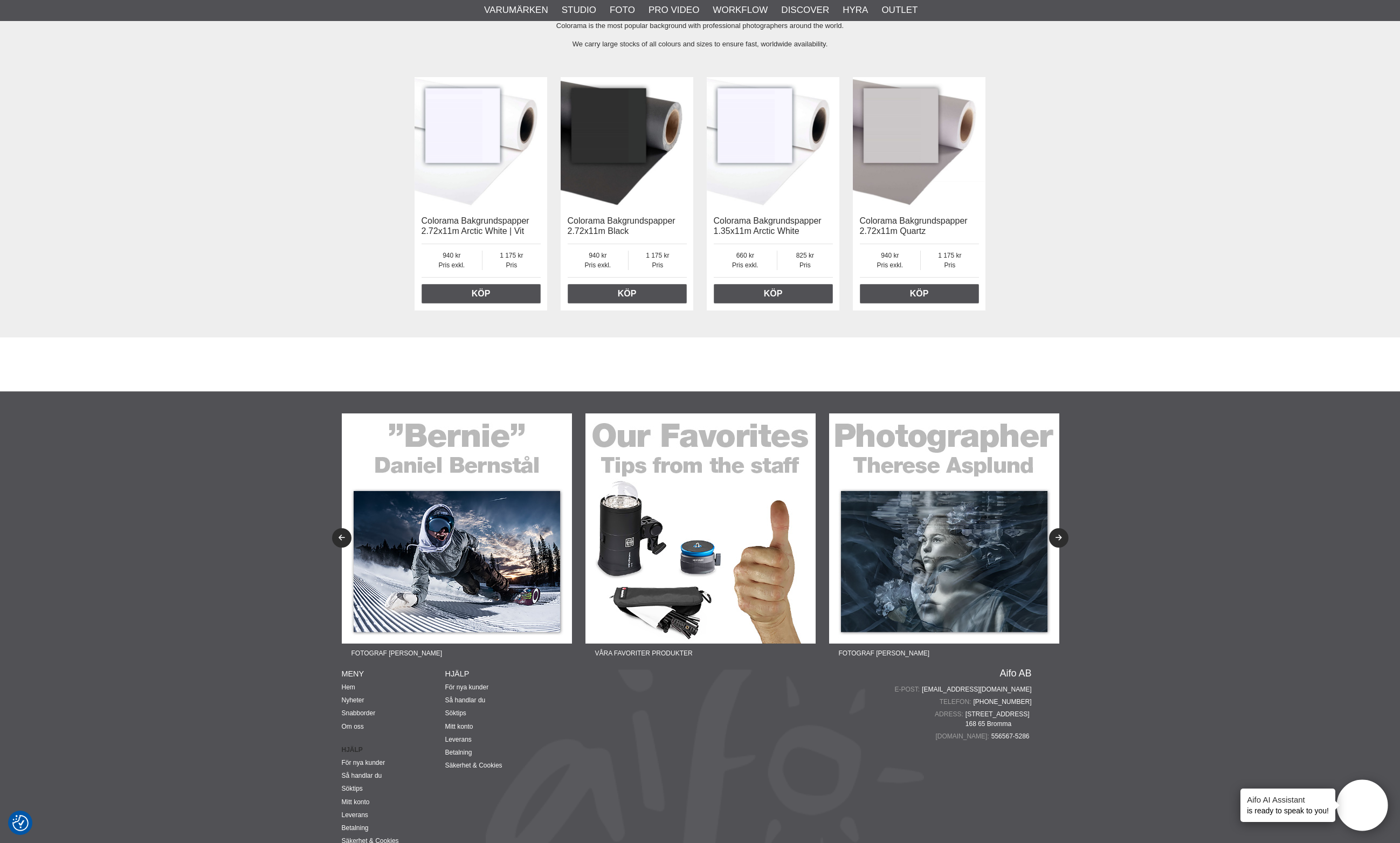
click at [891, 164] on img at bounding box center [919, 143] width 132 height 132
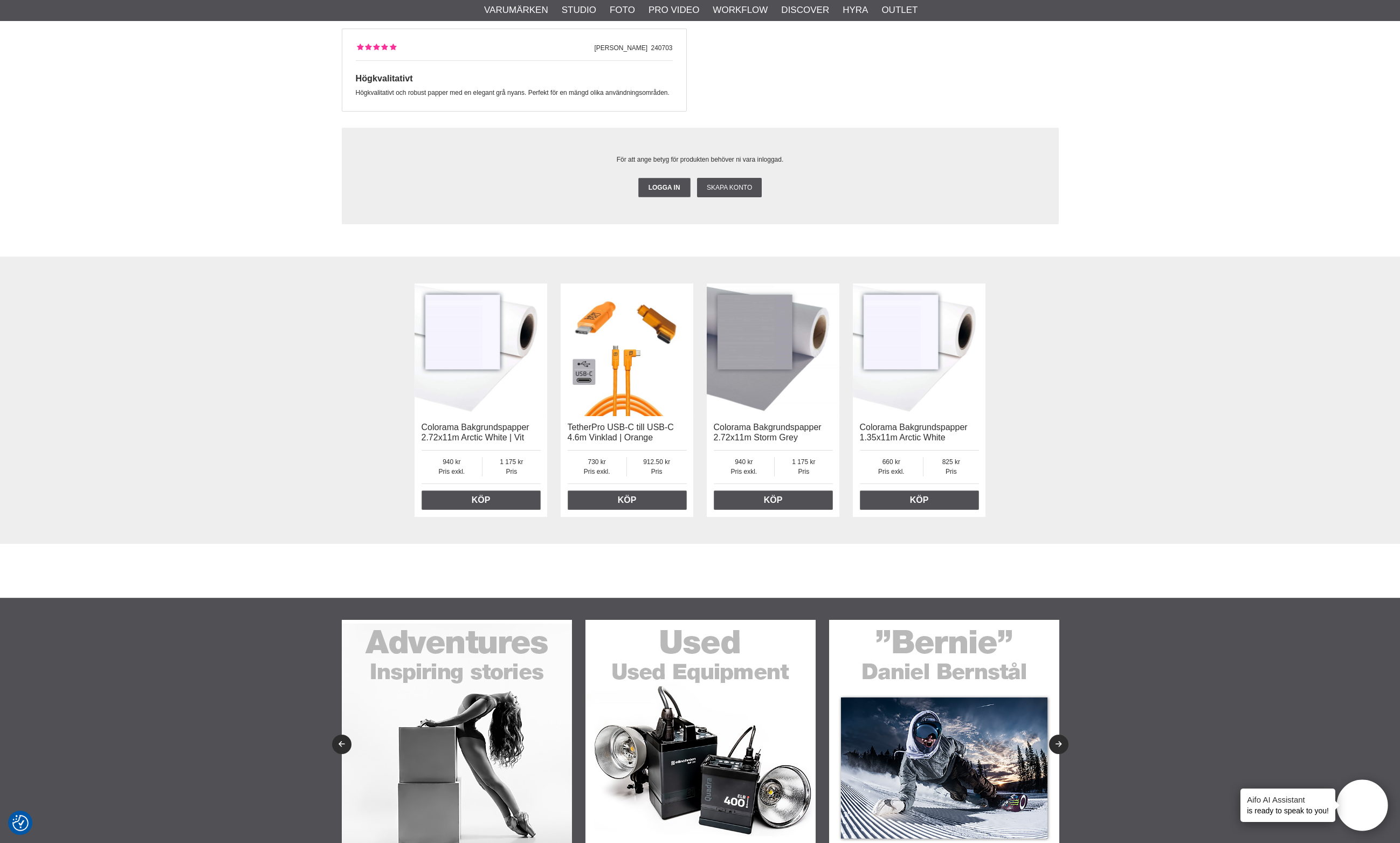
scroll to position [2536, 0]
